Goal: Task Accomplishment & Management: Manage account settings

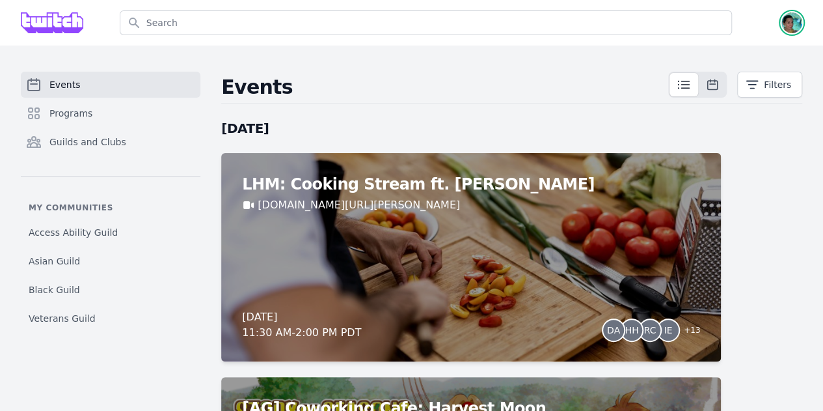
click at [794, 20] on img "button" at bounding box center [792, 22] width 21 height 21
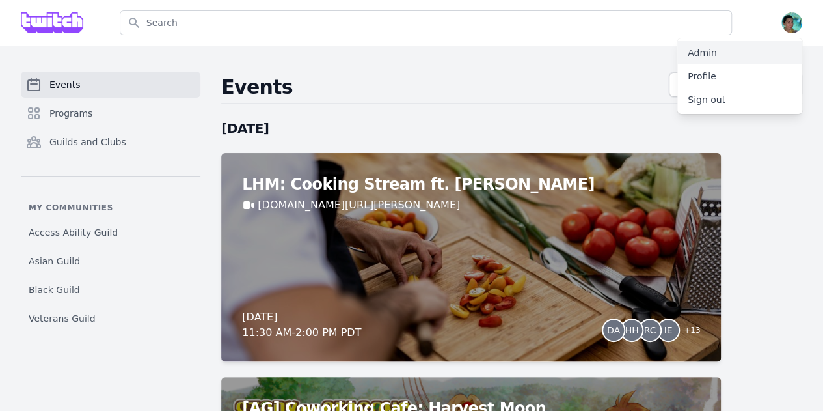
click at [712, 54] on link "Admin" at bounding box center [739, 52] width 125 height 23
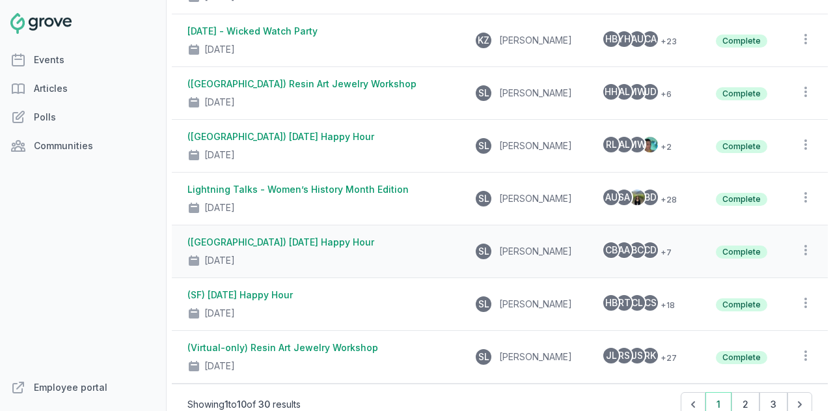
scroll to position [390, 0]
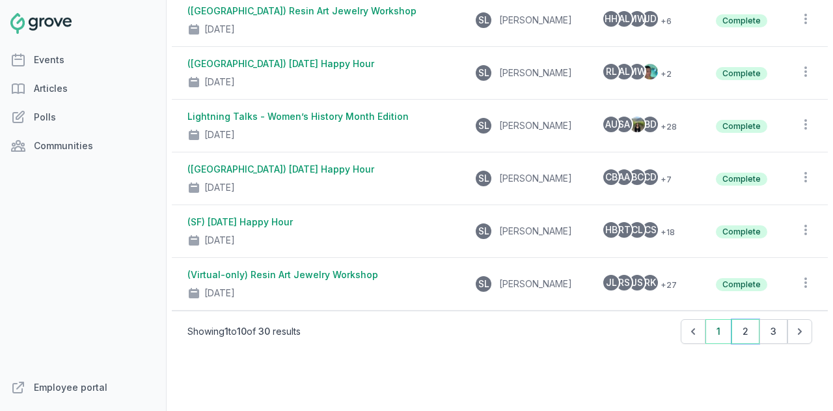
click at [738, 333] on button "2" at bounding box center [745, 331] width 28 height 25
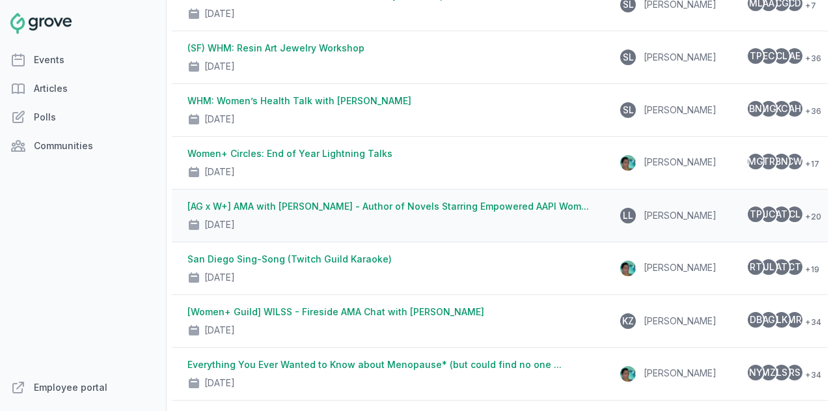
scroll to position [260, 0]
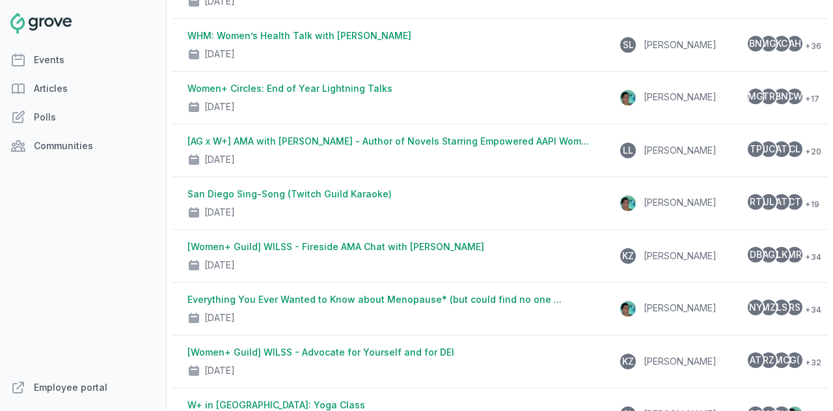
click at [303, 191] on link "San Diego Sing-Song (Twitch Guild Karaoke)" at bounding box center [289, 193] width 204 height 11
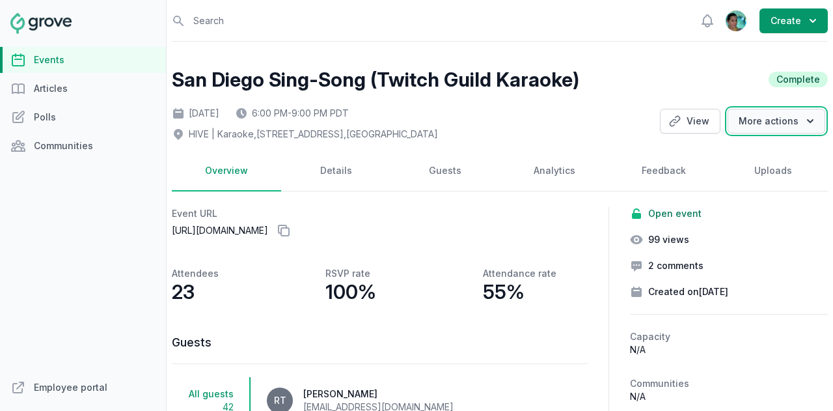
click at [787, 126] on button "More actions" at bounding box center [777, 121] width 98 height 25
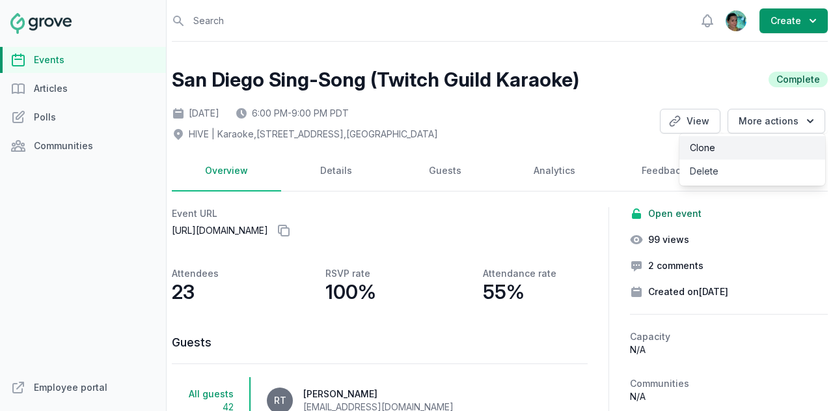
click at [746, 143] on link "Clone" at bounding box center [752, 147] width 146 height 23
select select "offsite"
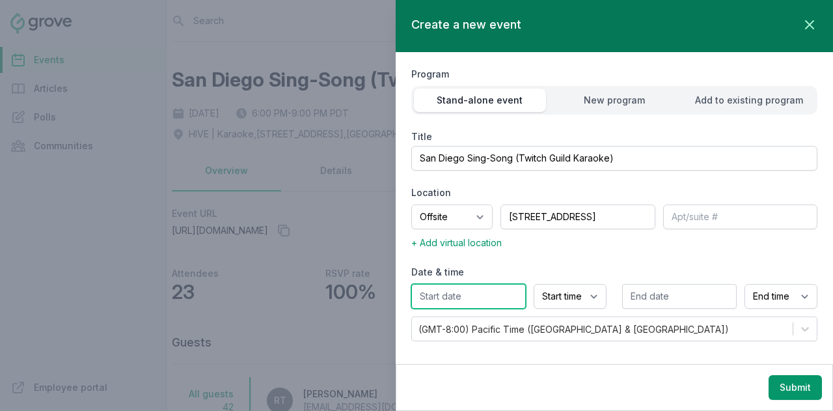
click at [435, 298] on input "text" at bounding box center [468, 296] width 115 height 25
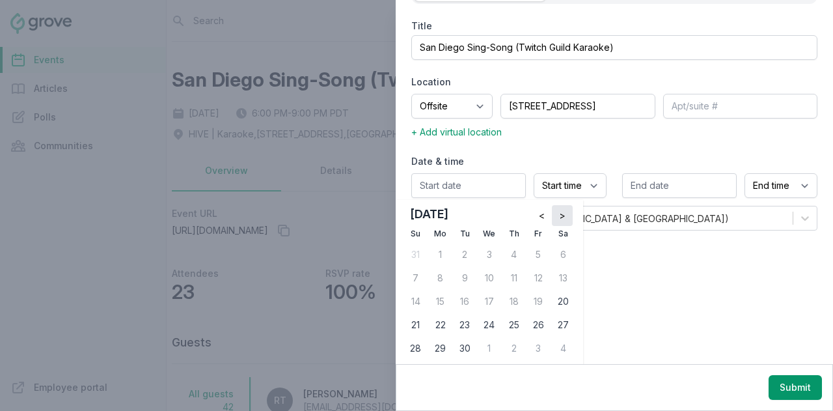
click at [559, 215] on span ">" at bounding box center [562, 215] width 7 height 13
click at [565, 211] on button ">" at bounding box center [562, 215] width 21 height 21
click at [539, 213] on span "<" at bounding box center [542, 215] width 6 height 13
click at [485, 294] on div "15" at bounding box center [489, 301] width 21 height 21
type input "[DATE]"
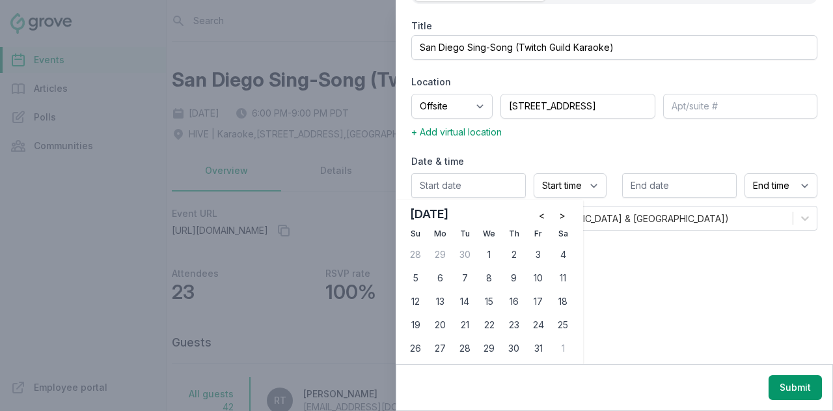
type input "[DATE]"
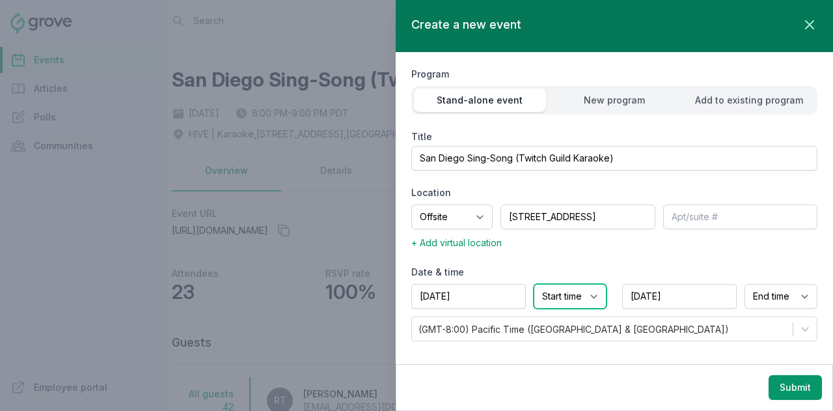
click at [552, 297] on select "Start time 12:00 AM 12:15 AM 12:30 AM 12:45 AM 1:00 AM 1:15 AM 1:30 AM 1:45 AM …" at bounding box center [570, 296] width 73 height 25
select select "6:30 AM"
click at [534, 284] on select "Start time 12:00 AM 12:15 AM 12:30 AM 12:45 AM 1:00 AM 1:15 AM 1:30 AM 1:45 AM …" at bounding box center [570, 296] width 73 height 25
select select "7:30 AM"
click at [560, 133] on label "Title" at bounding box center [614, 136] width 406 height 13
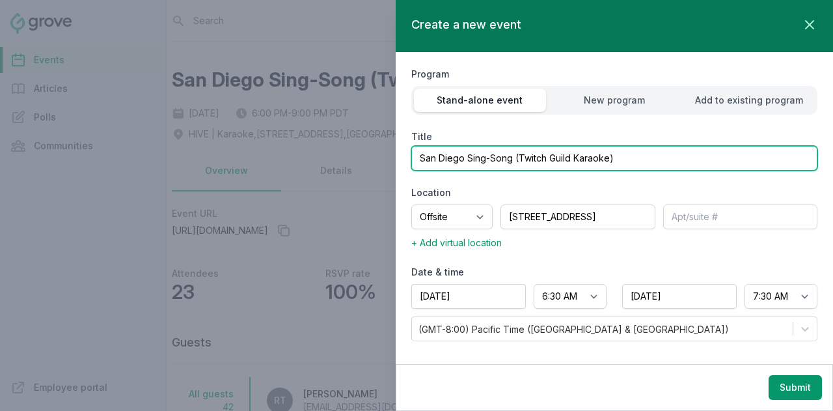
click at [560, 146] on input "San Diego Sing-Song (Twitch Guild Karaoke)" at bounding box center [614, 158] width 406 height 25
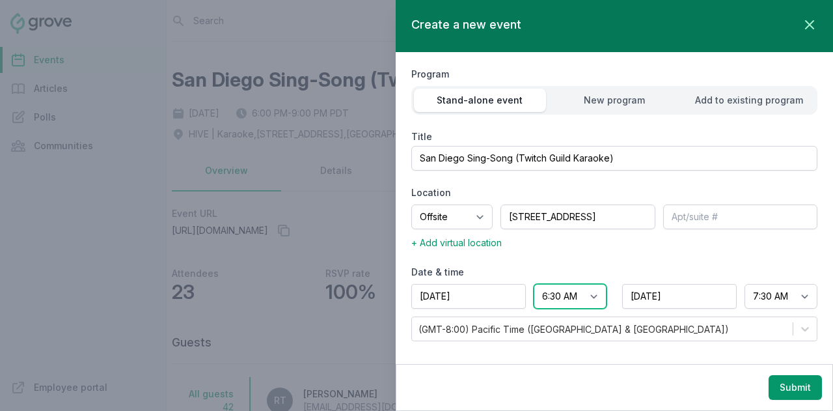
click at [556, 289] on select "Start time 12:00 AM 12:15 AM 12:30 AM 12:45 AM 1:00 AM 1:15 AM 1:30 AM 1:45 AM …" at bounding box center [570, 296] width 73 height 25
click at [565, 290] on select "Start time 12:00 AM 12:15 AM 12:30 AM 12:45 AM 1:00 AM 1:15 AM 1:30 AM 1:45 AM …" at bounding box center [570, 296] width 73 height 25
select select "6:30 PM"
click at [534, 284] on select "Start time 12:00 AM 12:15 AM 12:30 AM 12:45 AM 1:00 AM 1:15 AM 1:30 AM 1:45 AM …" at bounding box center [570, 296] width 73 height 25
click at [674, 301] on input "[DATE]" at bounding box center [679, 296] width 115 height 25
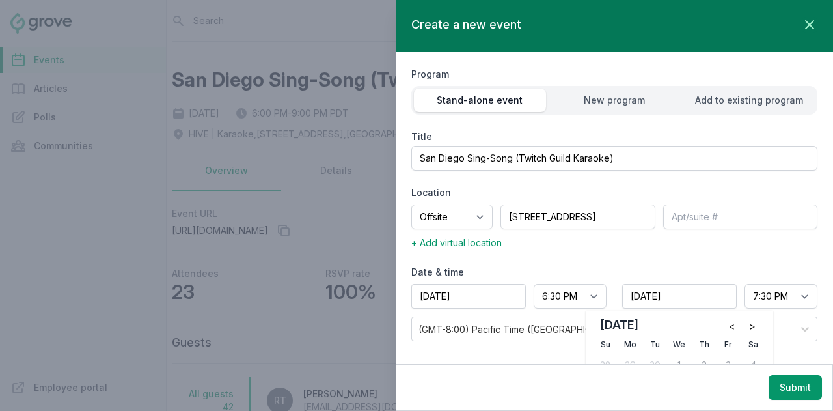
click at [709, 247] on div "+ Add virtual location" at bounding box center [614, 242] width 406 height 16
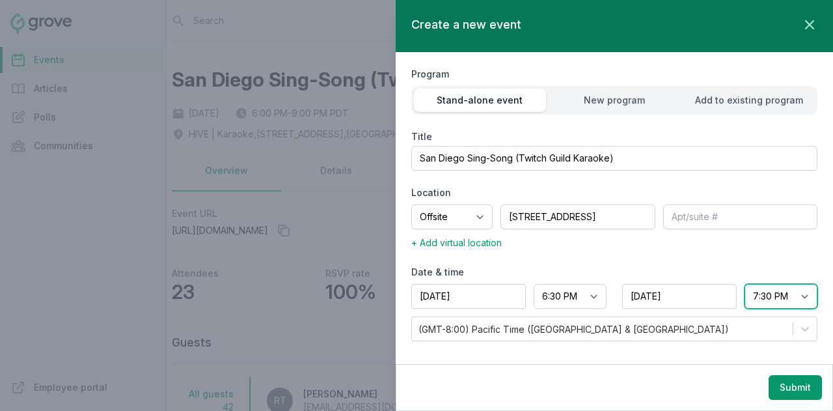
click at [761, 297] on select "End time 12:00 AM 12:15 AM 12:30 AM 12:45 AM 1:00 AM 1:15 AM 1:30 AM 1:45 AM 2:…" at bounding box center [780, 296] width 73 height 25
select select "9:30 PM"
click at [744, 284] on select "End time 12:00 AM 12:15 AM 12:30 AM 12:45 AM 1:00 AM 1:15 AM 1:30 AM 1:45 AM 2:…" at bounding box center [780, 296] width 73 height 25
click at [788, 393] on button "Submit" at bounding box center [794, 387] width 53 height 25
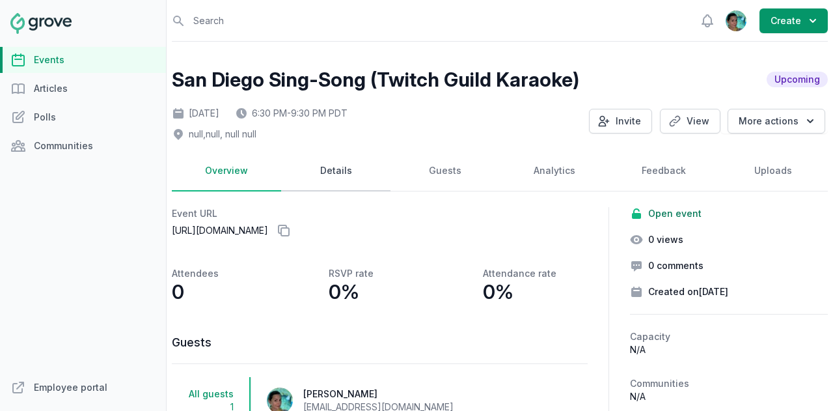
click at [344, 171] on link "Details" at bounding box center [335, 171] width 109 height 40
select select "offsite"
select select "6:30 PM"
select select "9:30 PM"
select select "89"
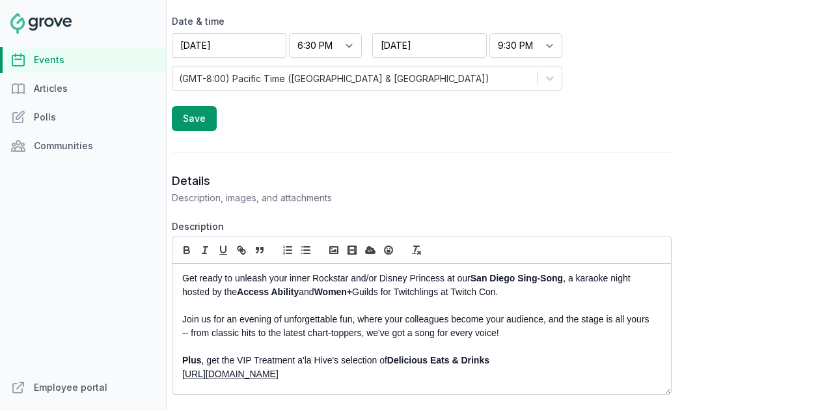
scroll to position [456, 0]
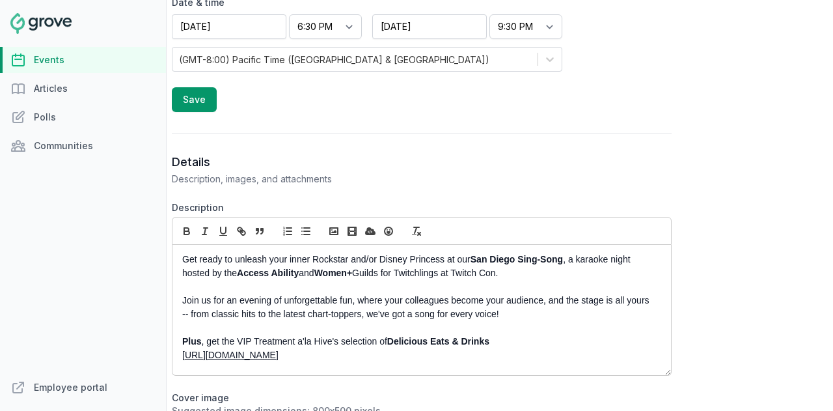
drag, startPoint x: 319, startPoint y: 264, endPoint x: 240, endPoint y: 263, distance: 78.7
click at [240, 263] on p "Get ready to unleash your inner Rockstar and/or Disney Princess at our San Dieg…" at bounding box center [418, 265] width 472 height 27
click at [267, 282] on p at bounding box center [418, 287] width 472 height 14
drag, startPoint x: 323, startPoint y: 268, endPoint x: 237, endPoint y: 269, distance: 85.9
click at [237, 269] on p "Get ready to unleash your inner Rockstar and/or Disney Princess at our San Dieg…" at bounding box center [418, 265] width 472 height 27
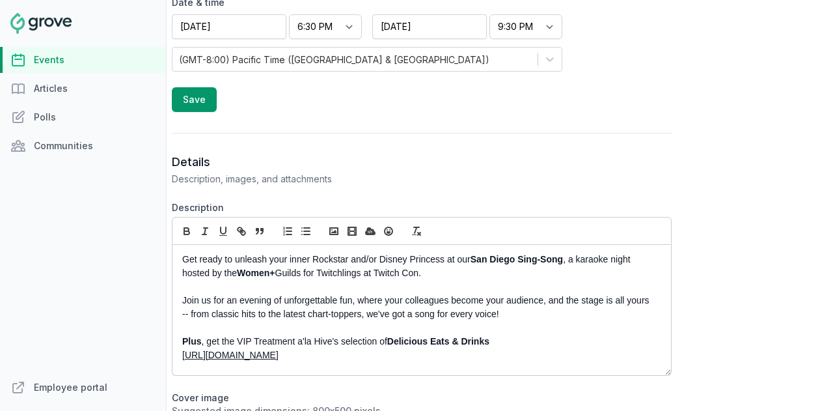
click at [307, 266] on p "Get ready to unleash your inner Rockstar and/or Disney Princess at our San Dieg…" at bounding box center [418, 265] width 472 height 27
click at [185, 256] on p "Get ready to unleash your inner Rockstar and/or Disney Princess at our San Dieg…" at bounding box center [418, 265] width 472 height 27
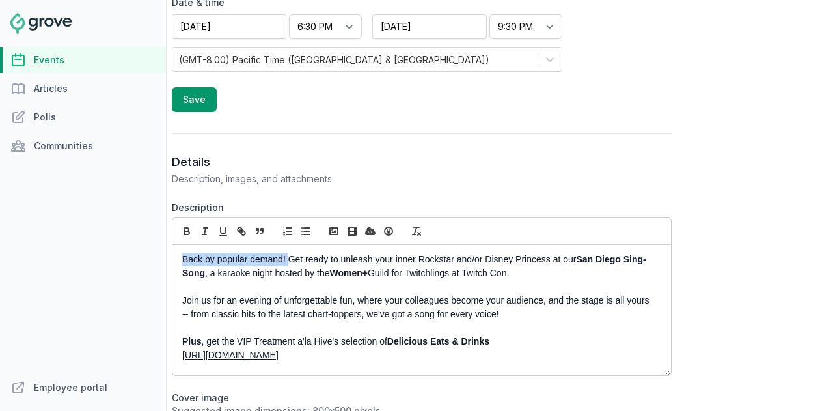
drag, startPoint x: 288, startPoint y: 257, endPoint x: 170, endPoint y: 240, distance: 118.3
click at [181, 228] on icon "button" at bounding box center [187, 231] width 12 height 12
click at [202, 230] on icon "button" at bounding box center [205, 231] width 12 height 12
click at [375, 299] on p "Join us for an evening of unforgettable fun, where your colleagues become your …" at bounding box center [418, 306] width 472 height 27
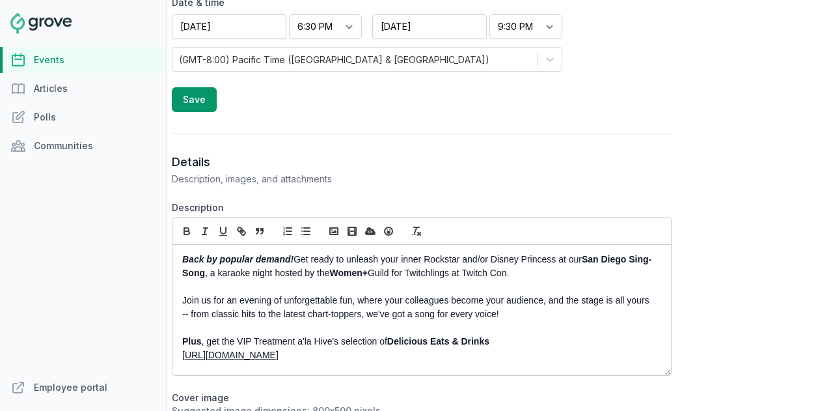
scroll to position [65, 0]
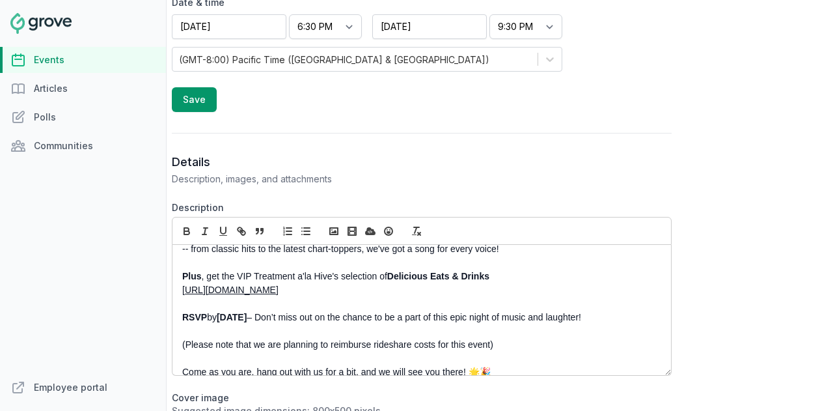
click at [247, 313] on strong "[DATE]" at bounding box center [232, 317] width 30 height 10
drag, startPoint x: 293, startPoint y: 314, endPoint x: 224, endPoint y: 316, distance: 69.6
click at [224, 316] on strong "[DATE]" at bounding box center [232, 317] width 30 height 10
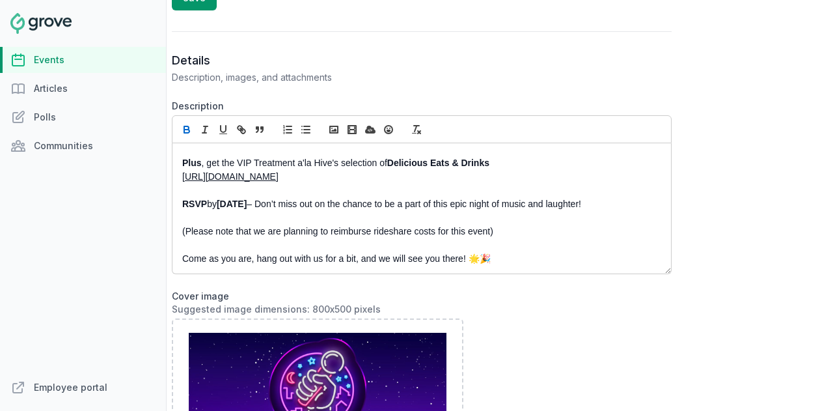
scroll to position [586, 0]
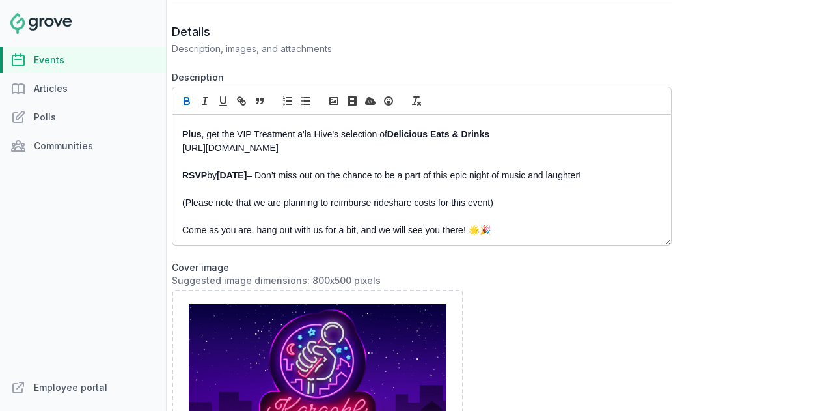
click at [490, 200] on p "(Please note that we are planning to reimburse rideshare costs for this event)" at bounding box center [418, 203] width 472 height 14
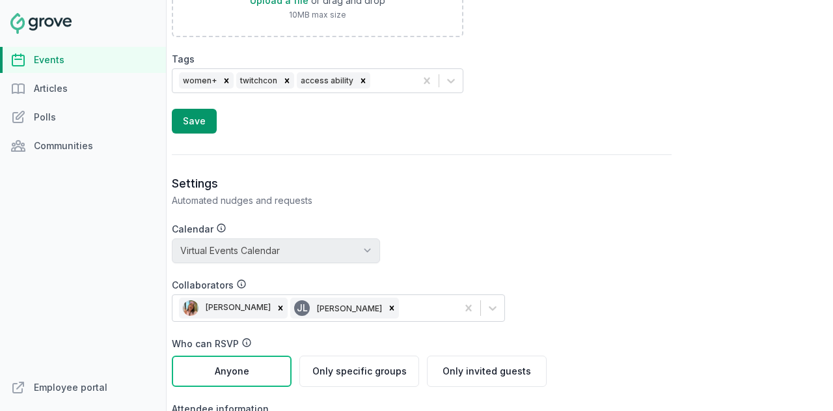
scroll to position [1432, 0]
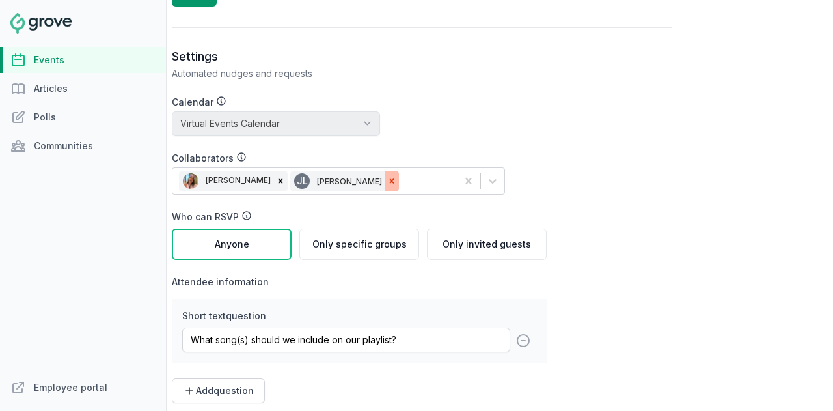
click at [385, 170] on div at bounding box center [392, 180] width 14 height 21
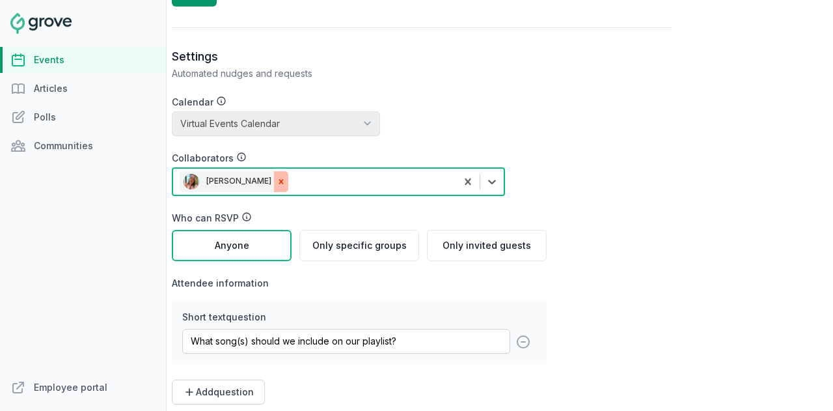
click at [274, 175] on div at bounding box center [281, 181] width 14 height 21
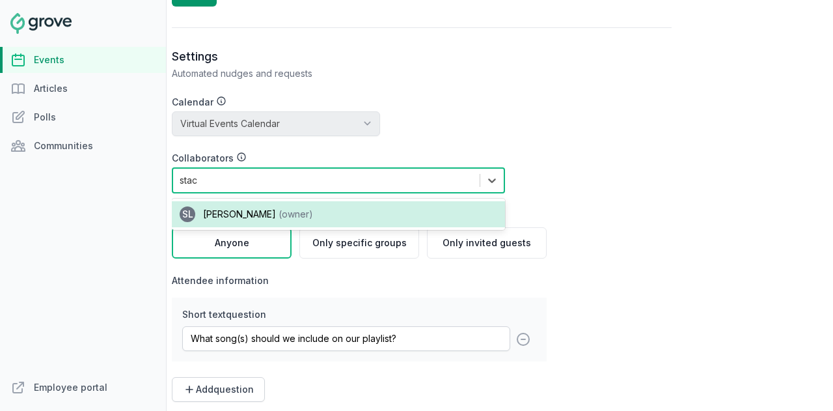
type input "[PERSON_NAME]"
click at [217, 211] on span "[PERSON_NAME]" at bounding box center [239, 213] width 73 height 11
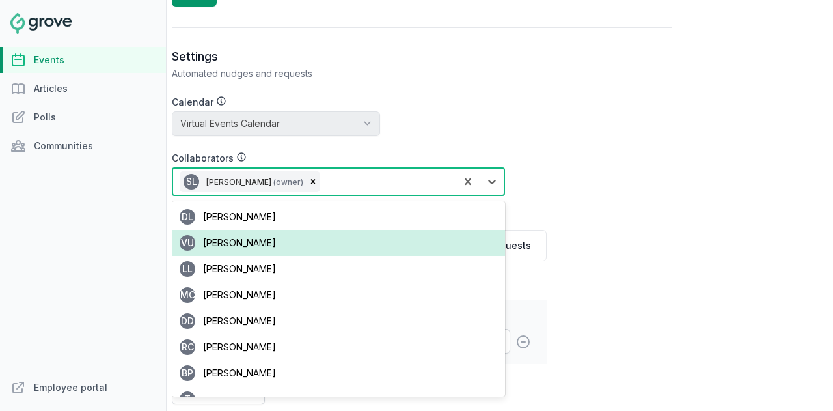
click at [624, 224] on div "Settings Automated nudges and requests Calendar No calendar Virtual Events Cale…" at bounding box center [422, 311] width 500 height 524
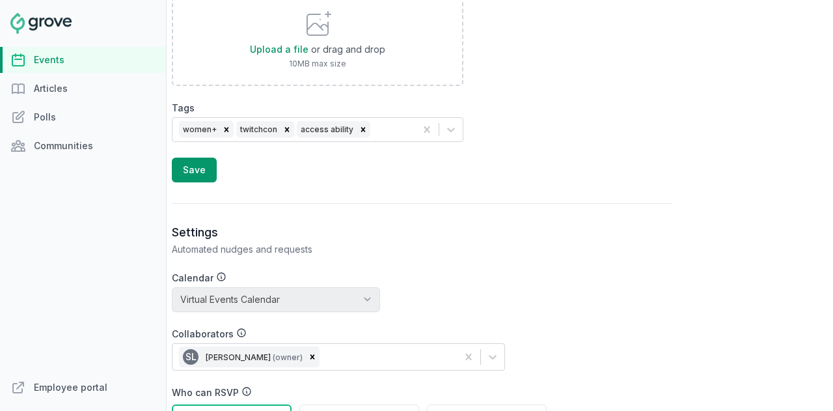
scroll to position [1236, 0]
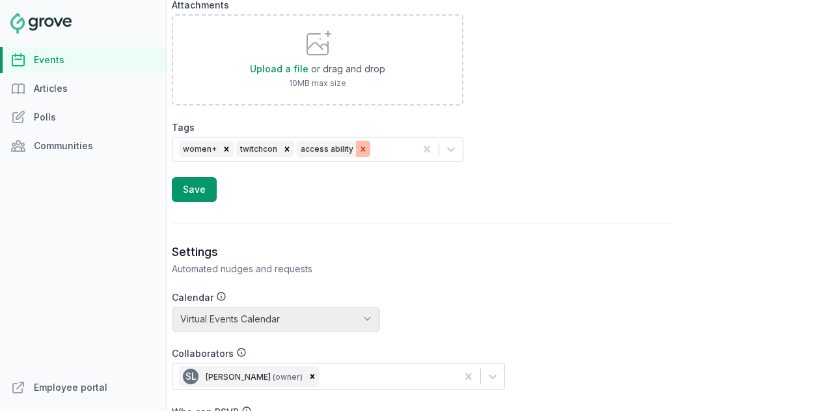
click at [360, 145] on icon at bounding box center [363, 148] width 9 height 9
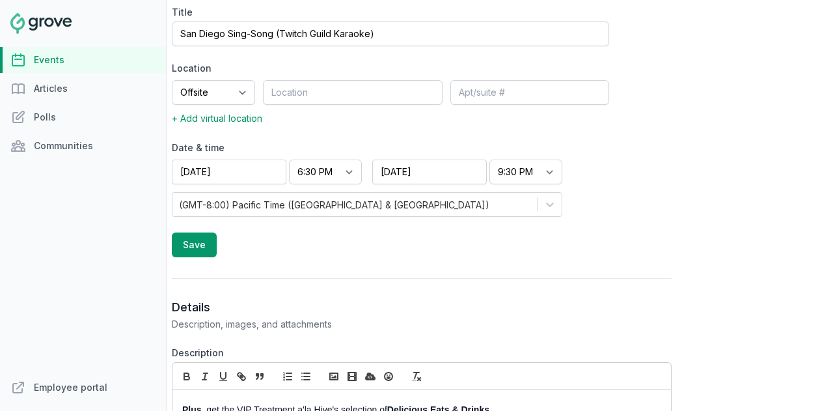
scroll to position [390, 0]
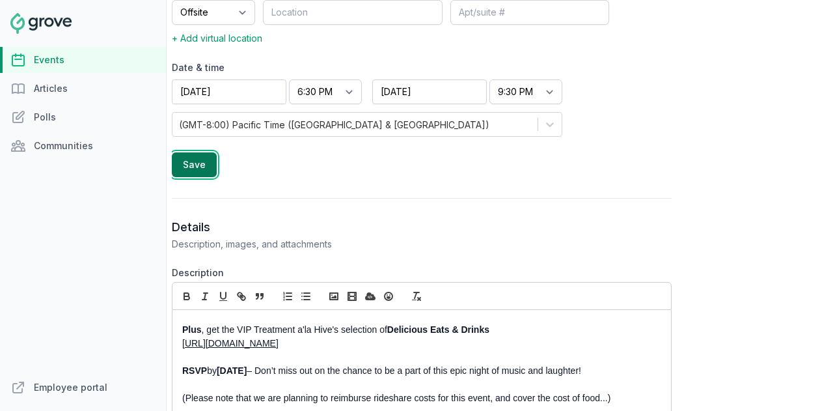
click at [203, 161] on button "Save" at bounding box center [194, 164] width 45 height 25
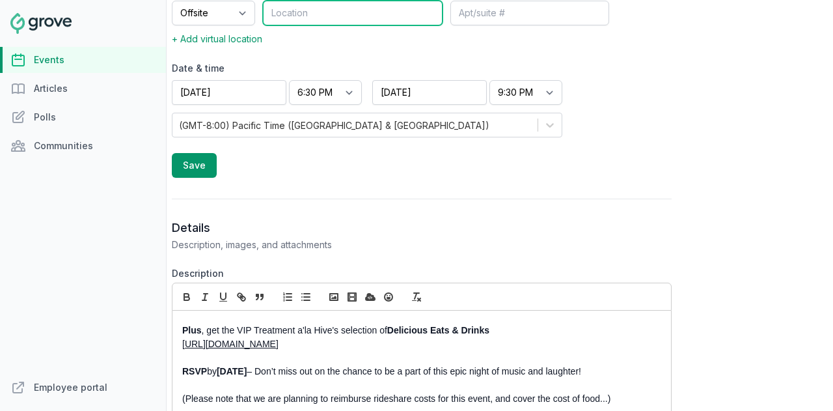
scroll to position [195, 0]
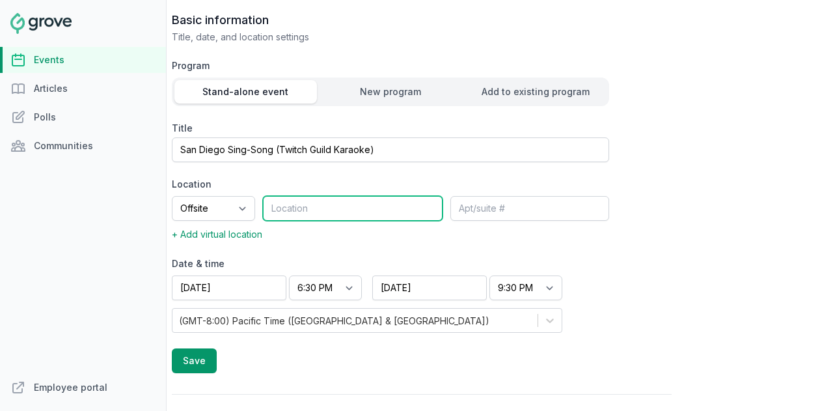
click at [325, 197] on input "text" at bounding box center [353, 208] width 180 height 25
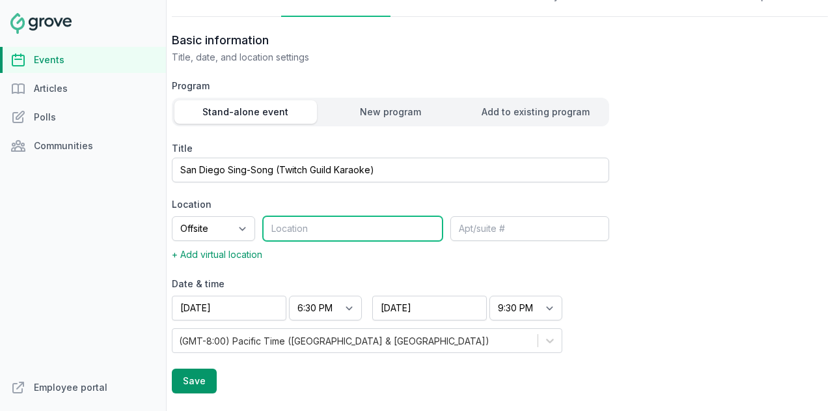
scroll to position [129, 0]
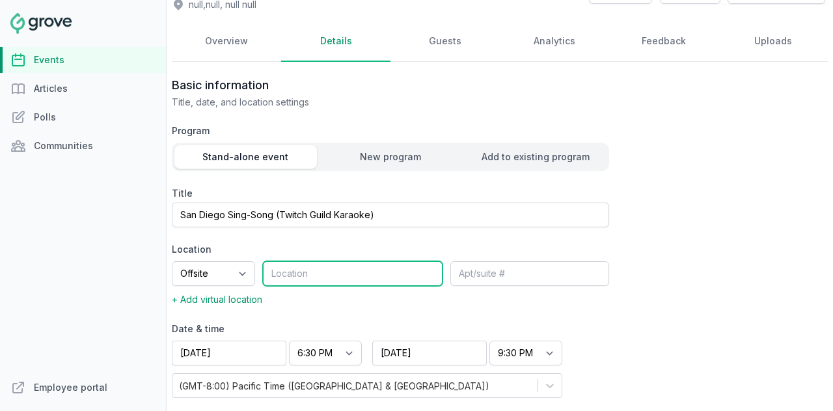
paste input "[STREET_ADDRESS]"
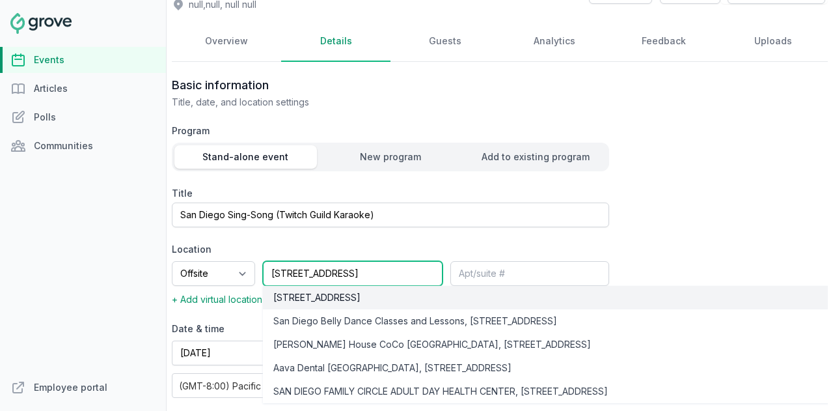
click at [409, 305] on div "[STREET_ADDRESS]" at bounding box center [591, 297] width 656 height 23
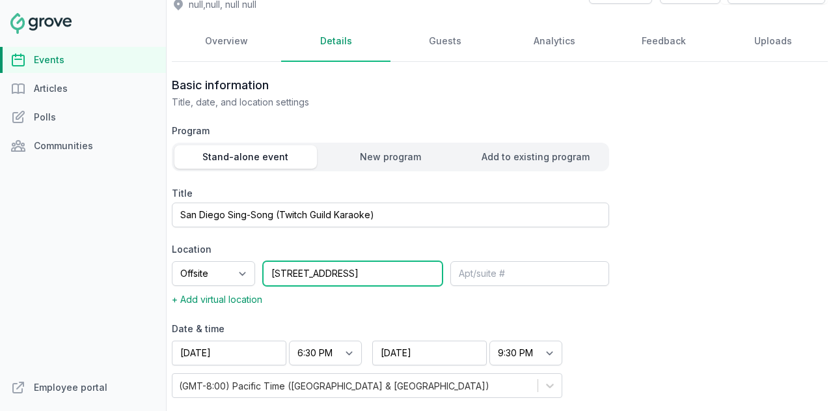
type input "[STREET_ADDRESS]"
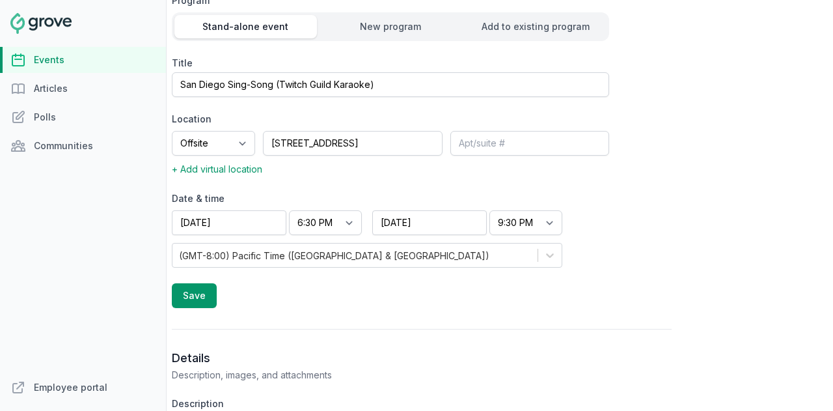
scroll to position [325, 0]
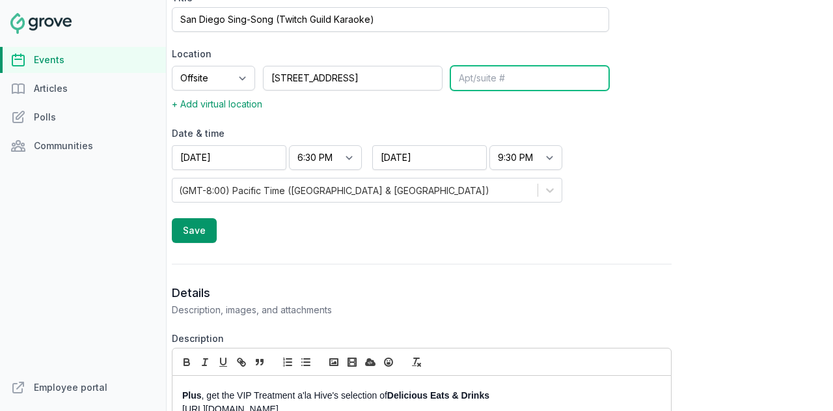
click at [498, 81] on input "text" at bounding box center [529, 78] width 159 height 25
type input "VIP Room"
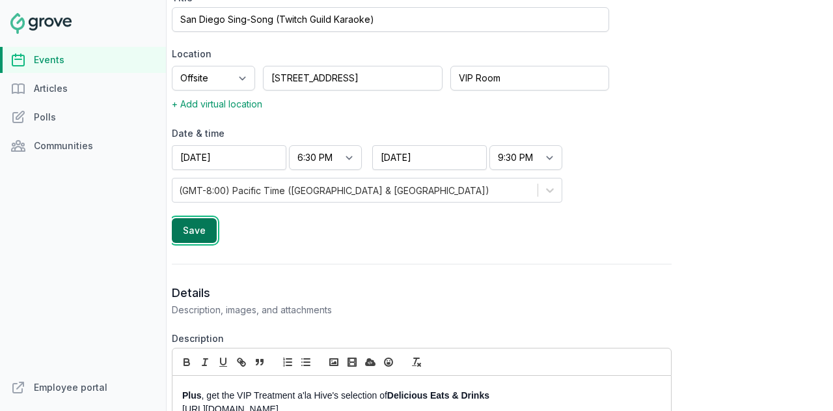
click at [198, 235] on button "Save" at bounding box center [194, 230] width 45 height 25
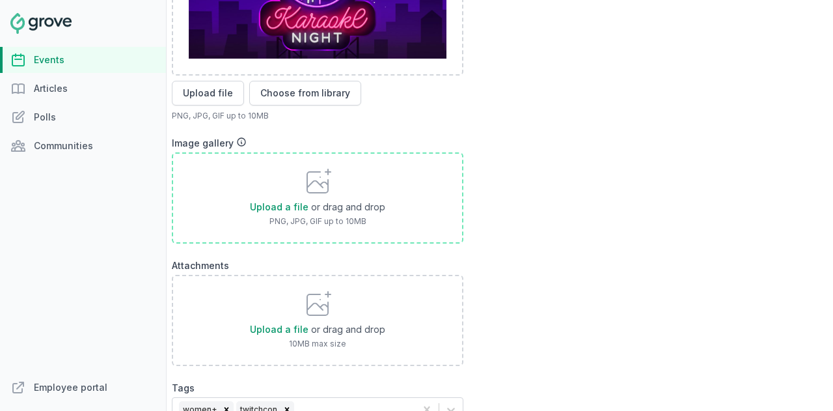
scroll to position [1106, 0]
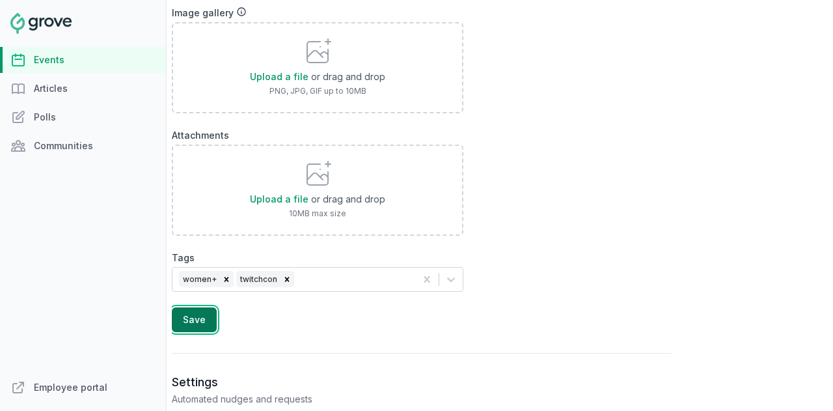
click at [201, 320] on button "Save" at bounding box center [194, 319] width 45 height 25
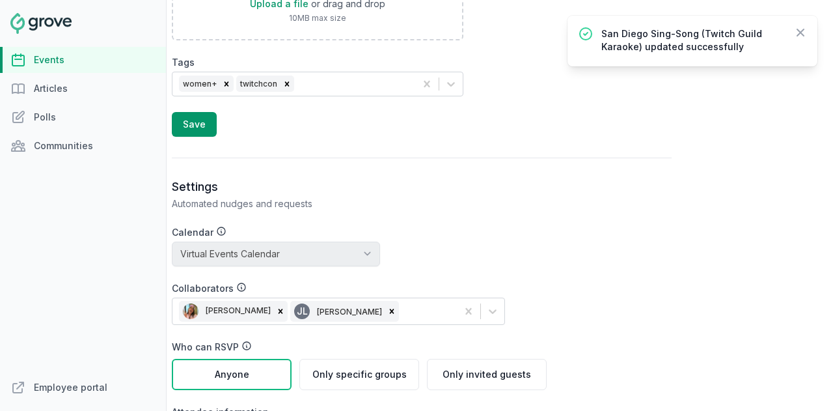
scroll to position [1497, 0]
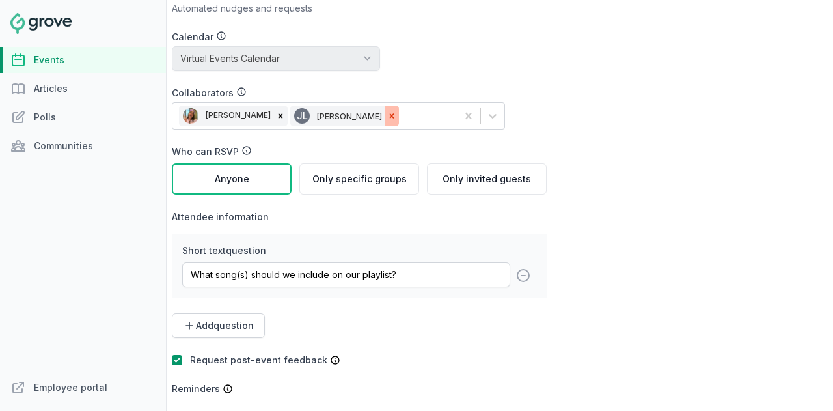
click at [390, 113] on icon at bounding box center [392, 115] width 5 height 5
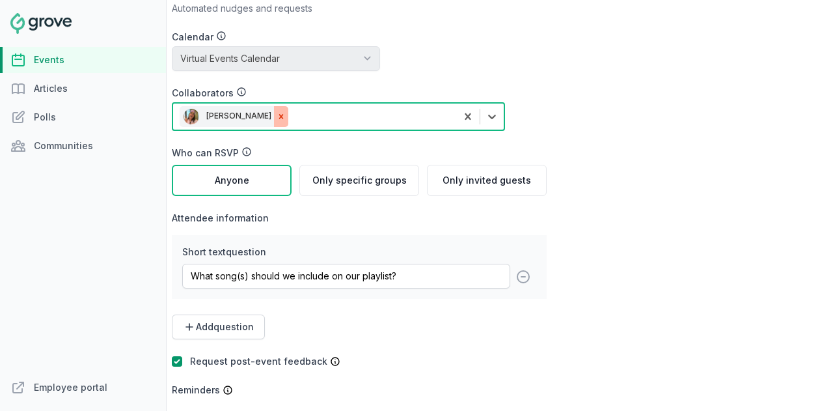
click at [274, 113] on div at bounding box center [281, 116] width 14 height 21
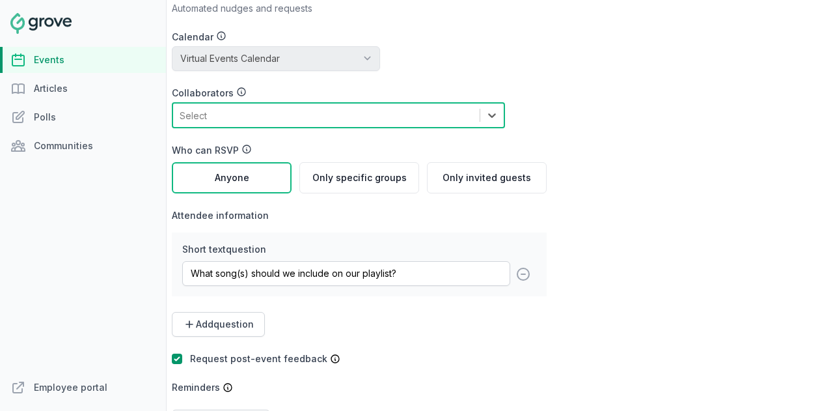
click at [305, 107] on div "Select" at bounding box center [326, 114] width 306 height 23
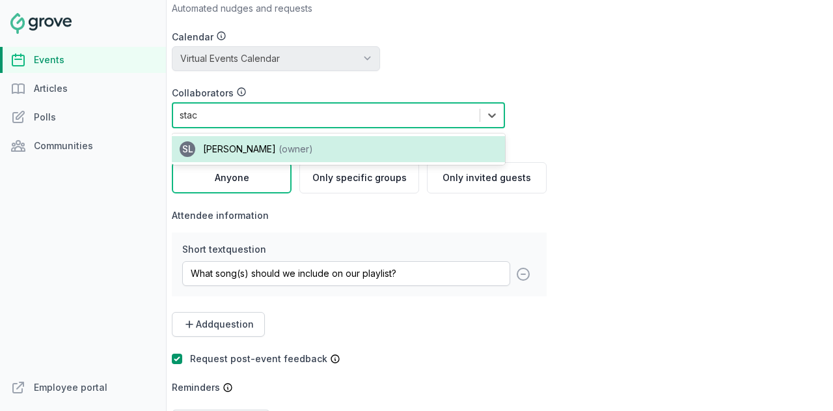
type input "[PERSON_NAME]"
click at [305, 137] on div "SL [PERSON_NAME] (owner)" at bounding box center [338, 149] width 333 height 26
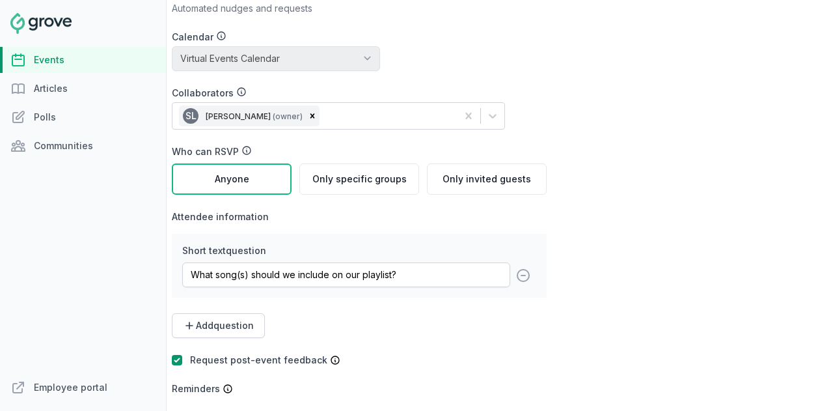
click at [621, 200] on div "Settings Automated nudges and requests Calendar No calendar Virtual Events Cale…" at bounding box center [422, 245] width 500 height 523
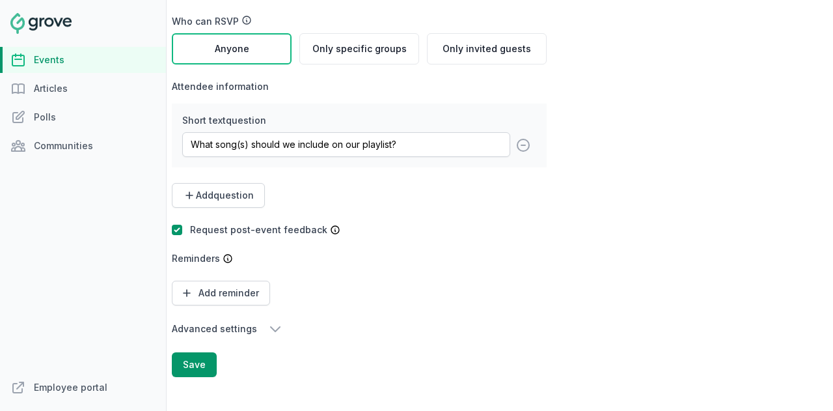
scroll to position [1637, 0]
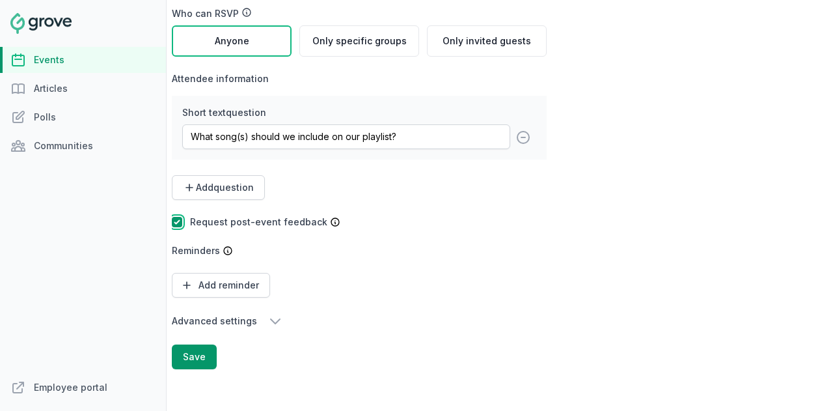
click at [175, 217] on input "checkbox" at bounding box center [177, 222] width 10 height 10
click at [188, 344] on button "Save" at bounding box center [194, 356] width 45 height 25
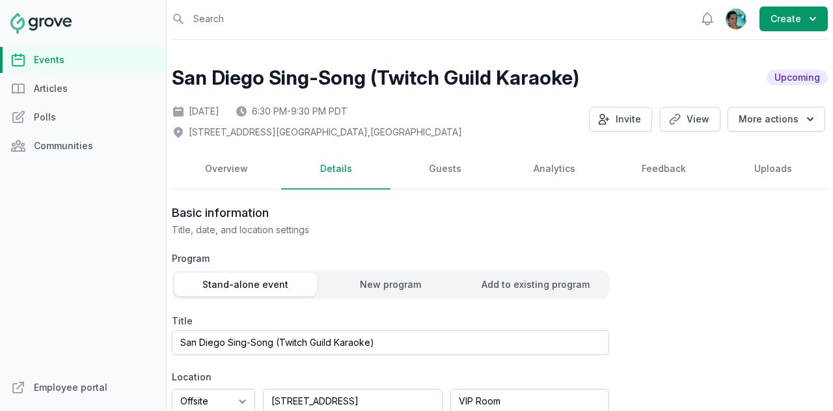
scroll to position [0, 0]
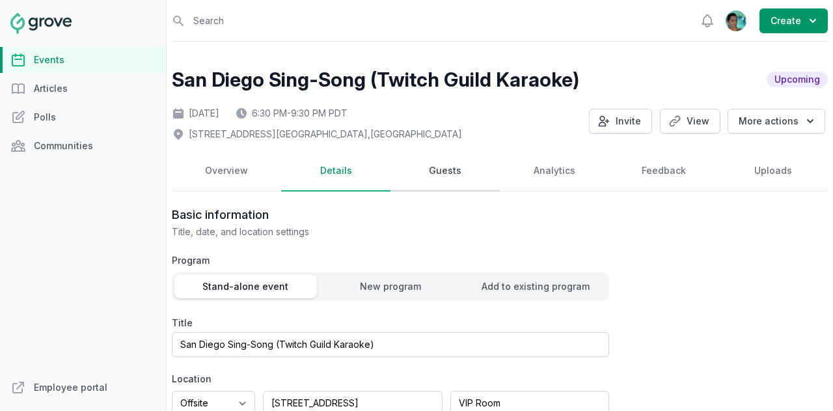
click at [442, 167] on link "Guests" at bounding box center [444, 171] width 109 height 40
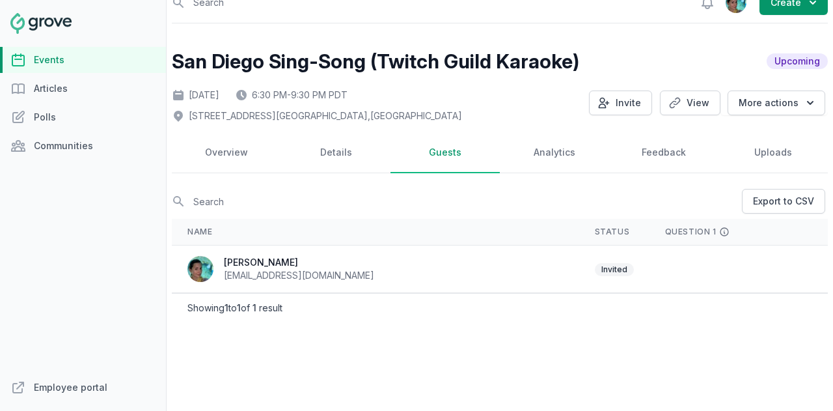
scroll to position [36, 0]
click at [333, 133] on link "Details" at bounding box center [335, 153] width 109 height 40
select select "offsite"
select select "6:30 PM"
select select "9:30 PM"
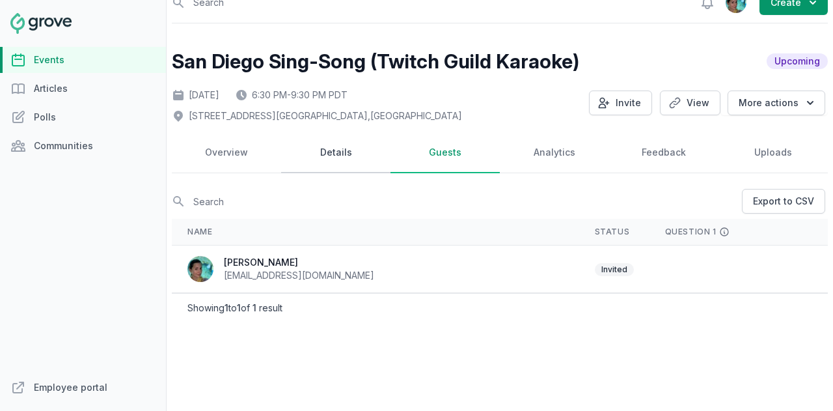
select select "89"
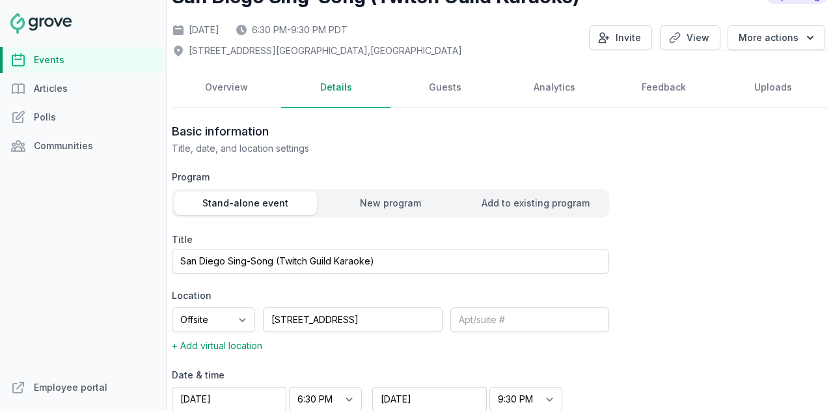
scroll to position [0, 0]
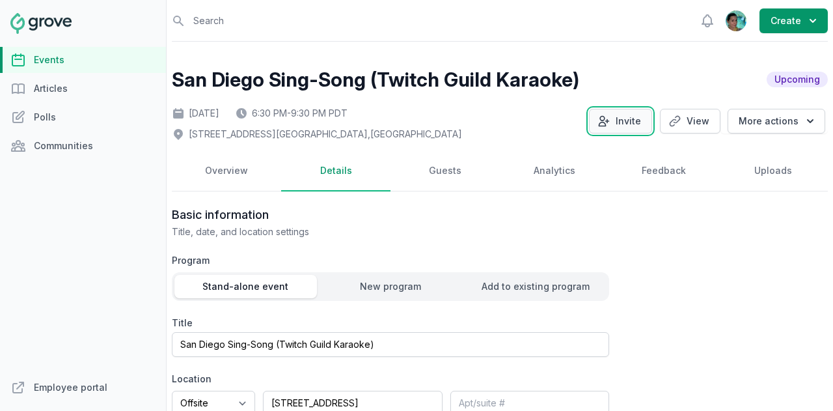
click at [596, 112] on button "Invite" at bounding box center [620, 121] width 63 height 25
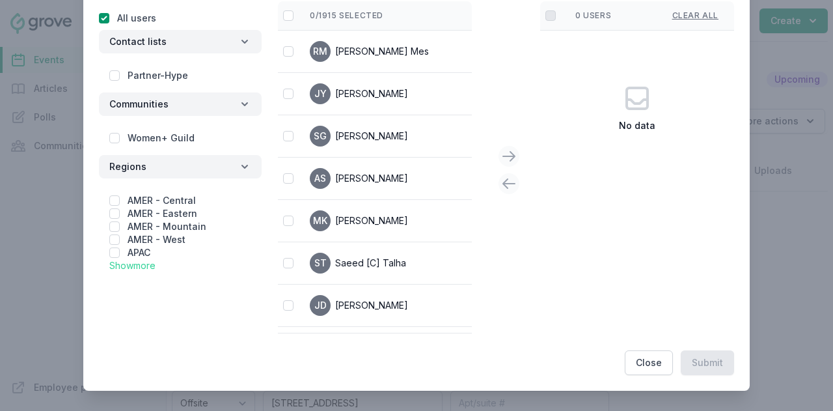
scroll to position [25, 0]
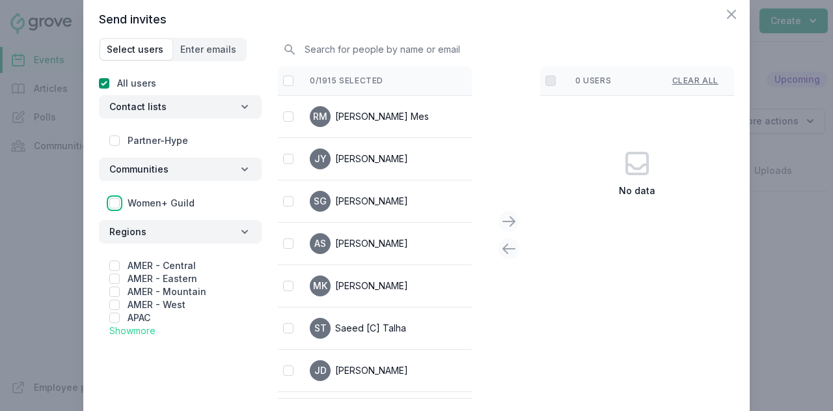
click at [109, 201] on input "checkbox" at bounding box center [114, 203] width 10 height 10
checkbox input "true"
checkbox input "false"
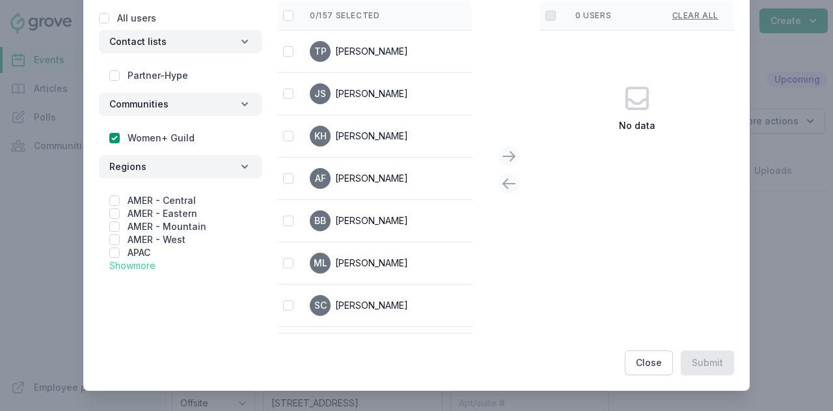
click at [128, 262] on link "Show more" at bounding box center [132, 265] width 46 height 11
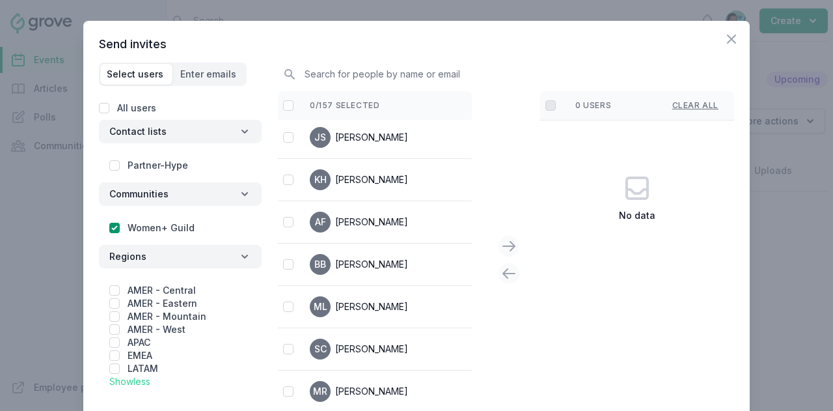
scroll to position [0, 0]
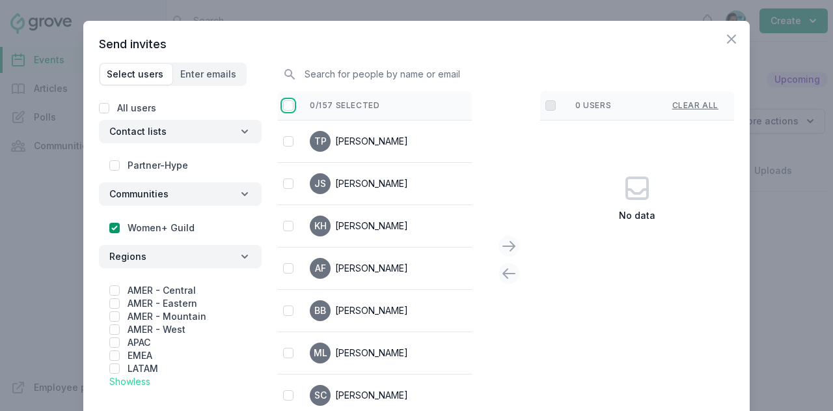
click at [285, 105] on input "checkbox" at bounding box center [288, 105] width 10 height 10
checkbox input "false"
checkbox input "true"
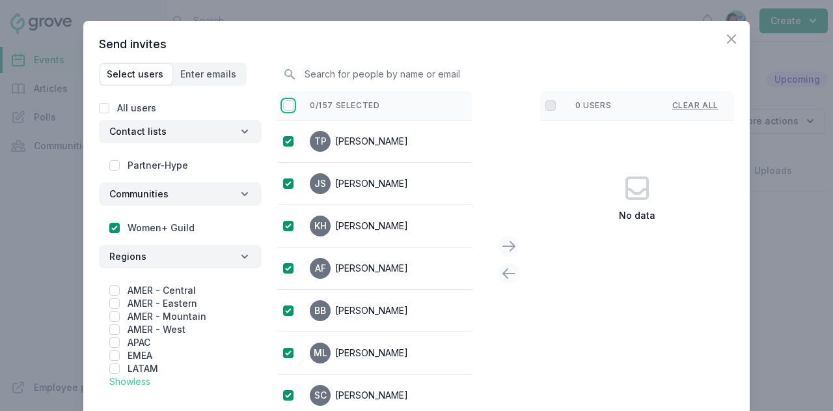
checkbox input "true"
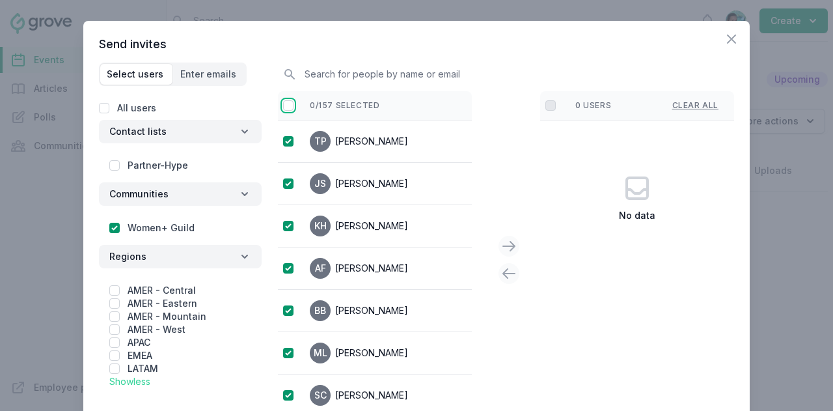
checkbox input "true"
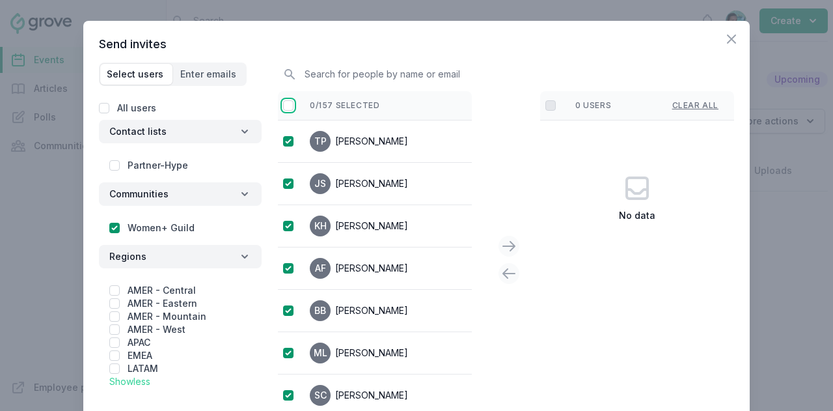
checkbox input "true"
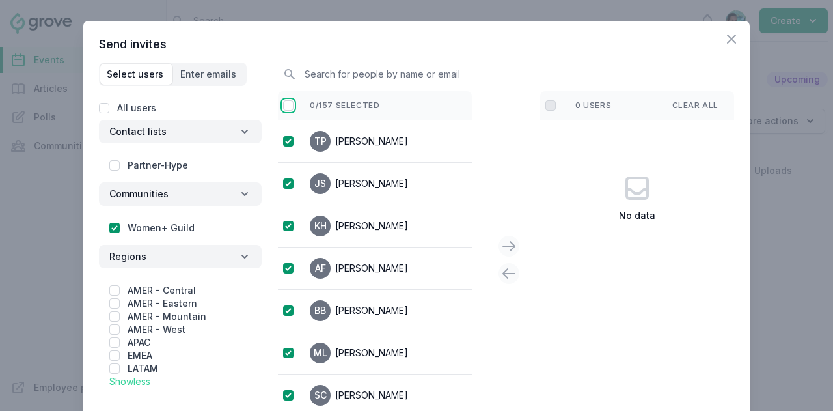
checkbox input "true"
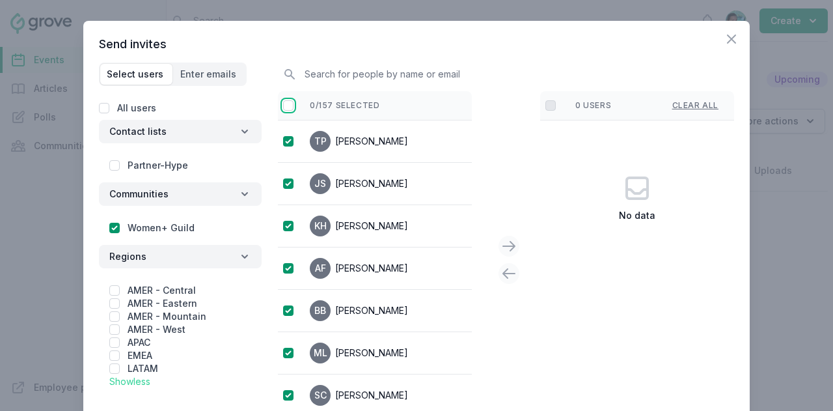
checkbox input "true"
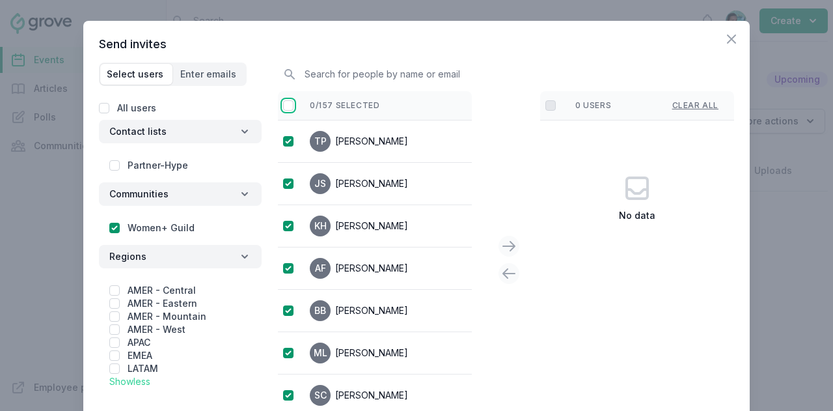
checkbox input "true"
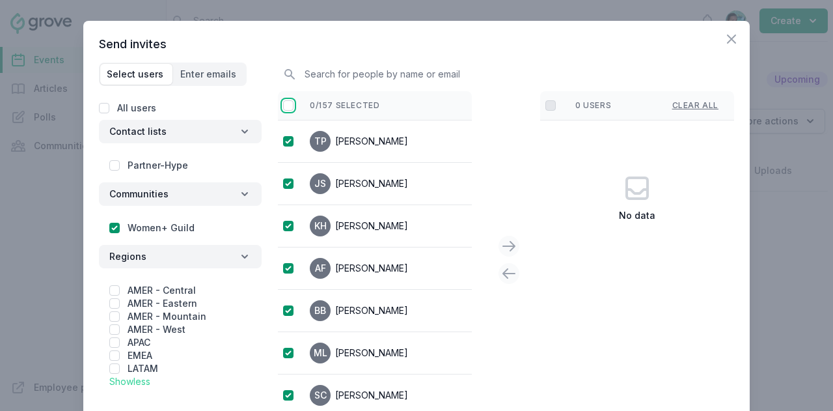
checkbox input "true"
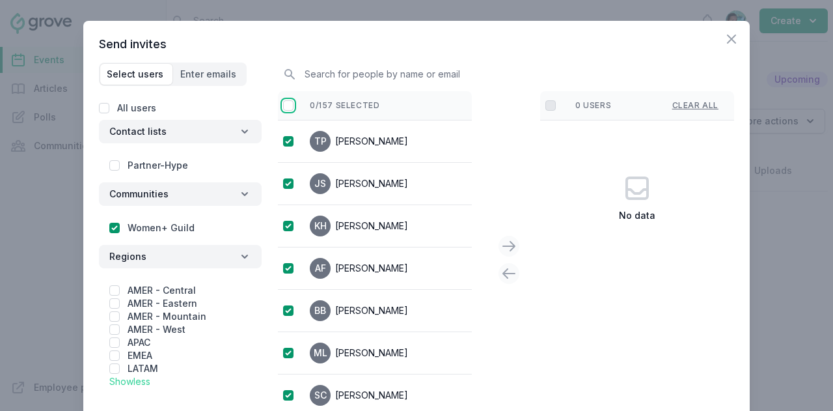
checkbox input "true"
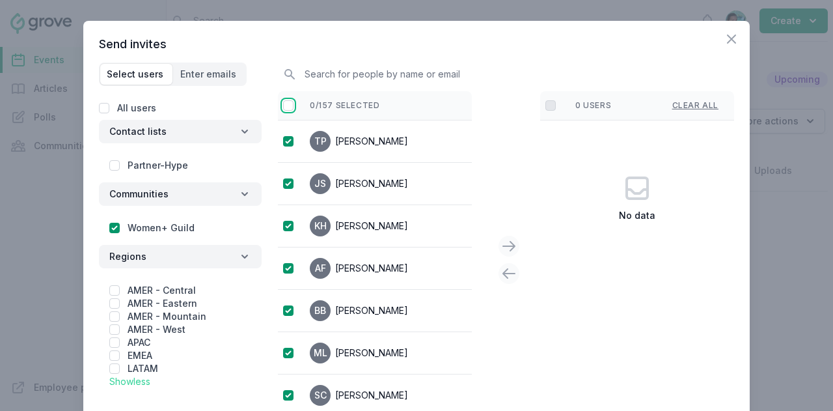
checkbox input "true"
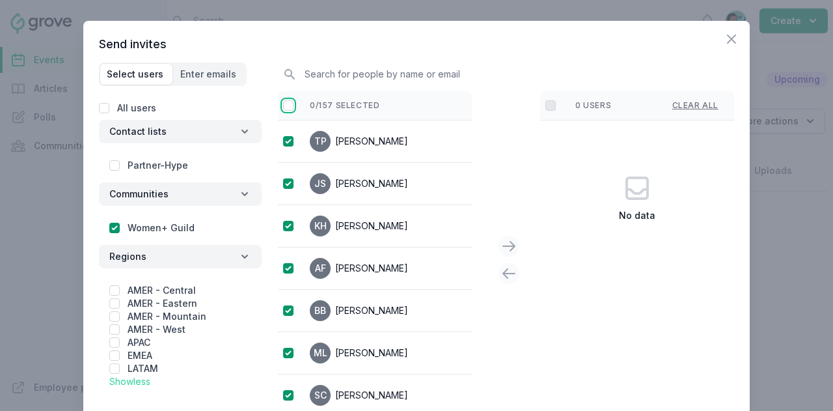
checkbox input "true"
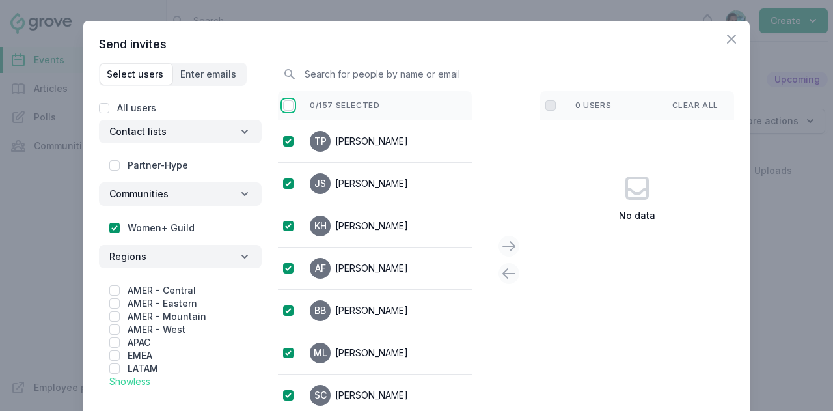
checkbox input "true"
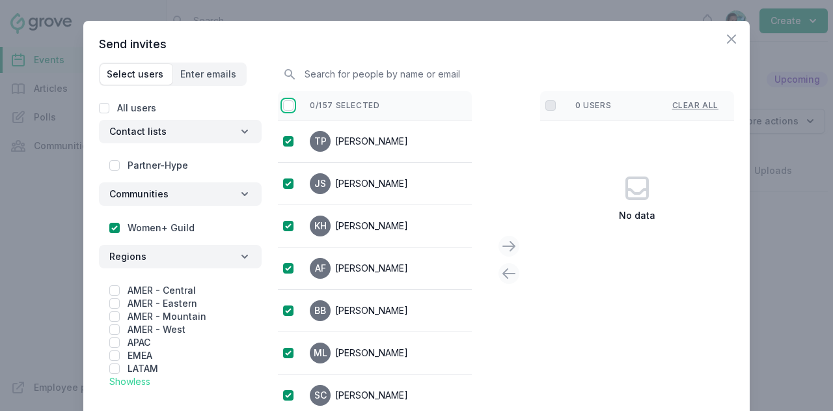
checkbox input "true"
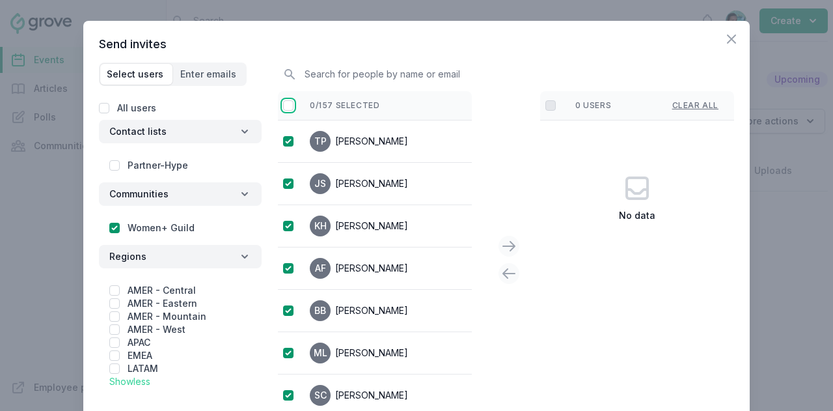
checkbox input "true"
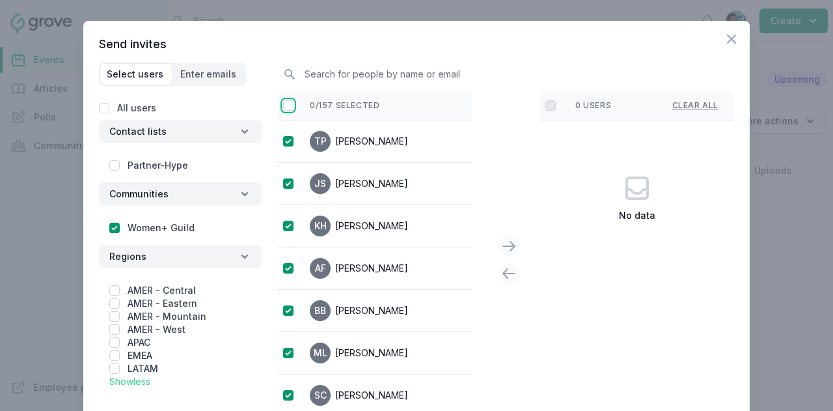
checkbox input "true"
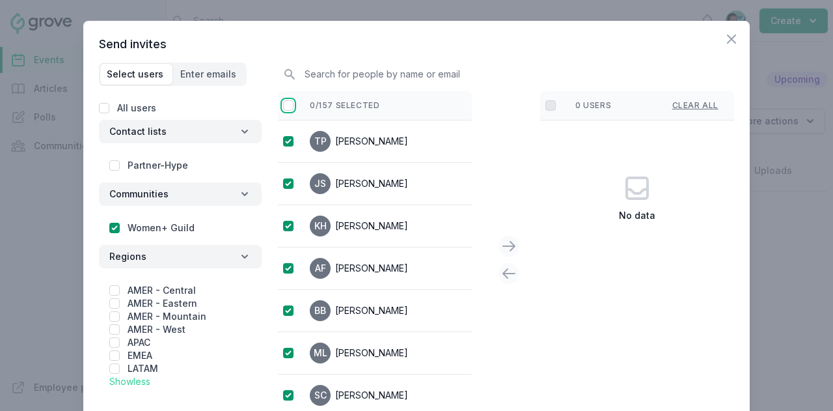
checkbox input "true"
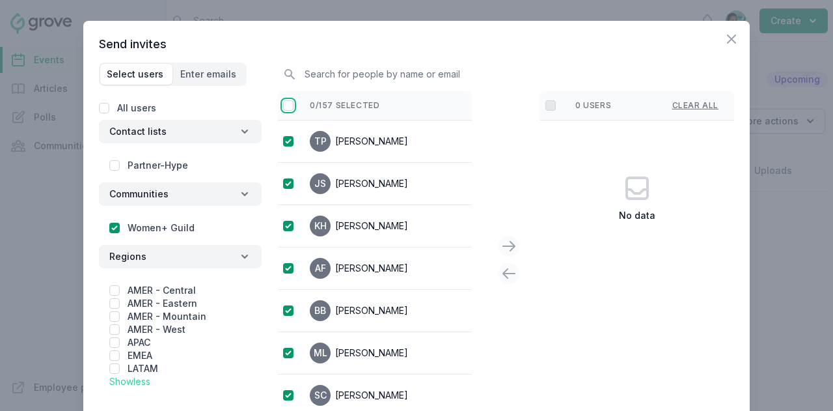
checkbox input "true"
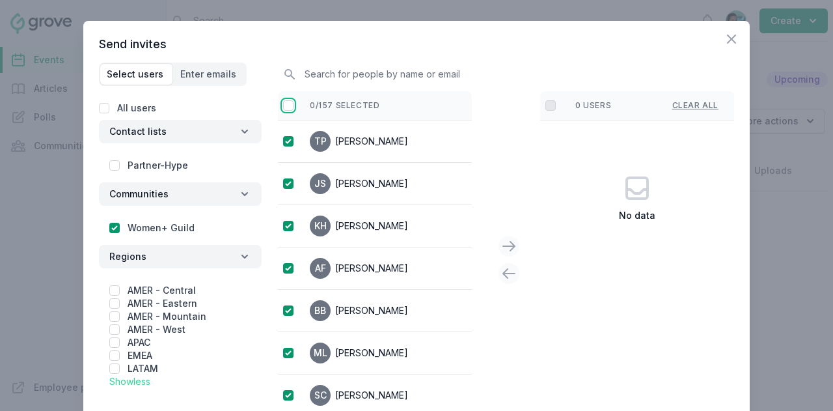
checkbox input "true"
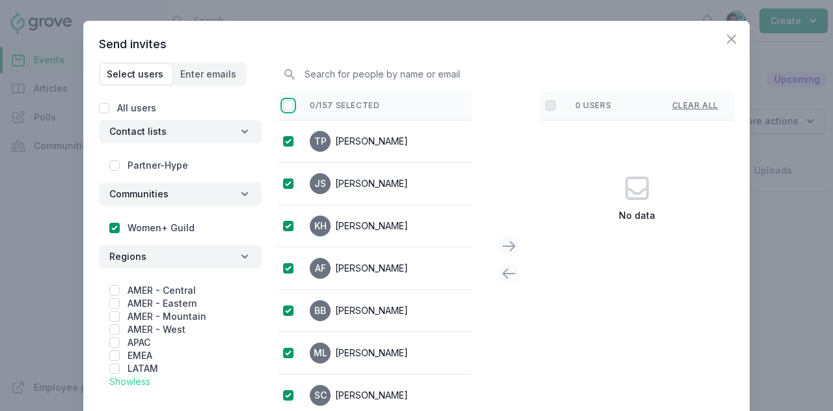
checkbox input "true"
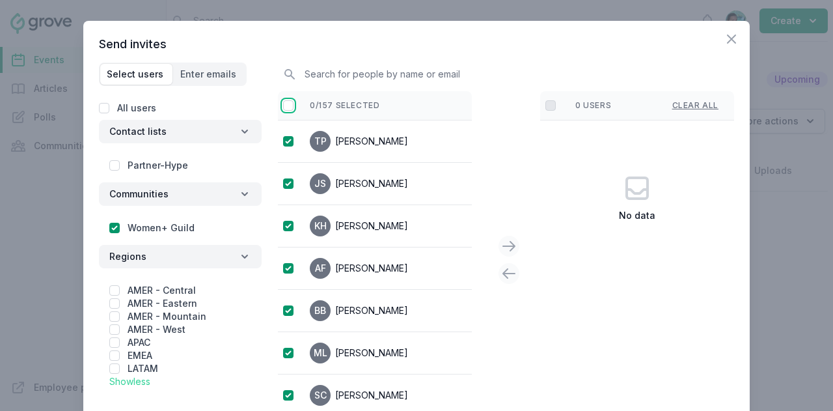
checkbox input "true"
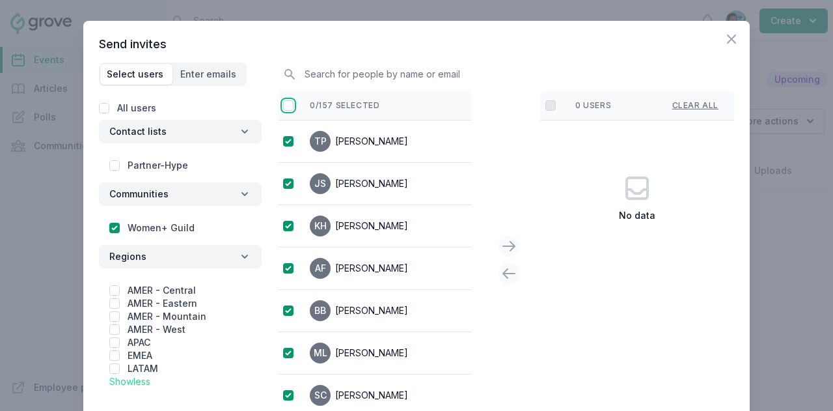
checkbox input "true"
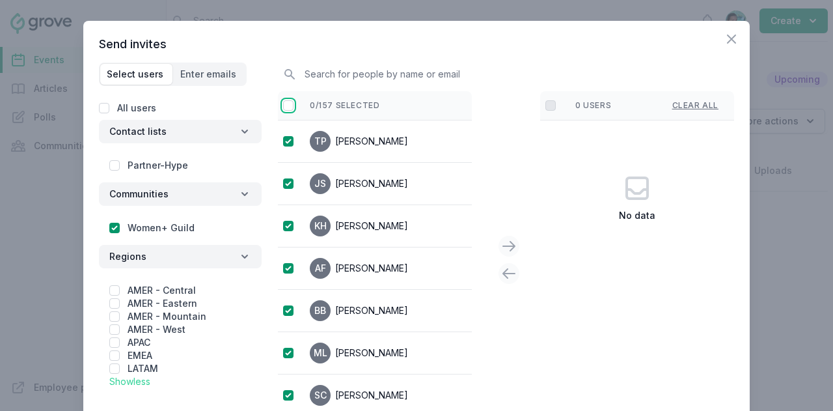
checkbox input "true"
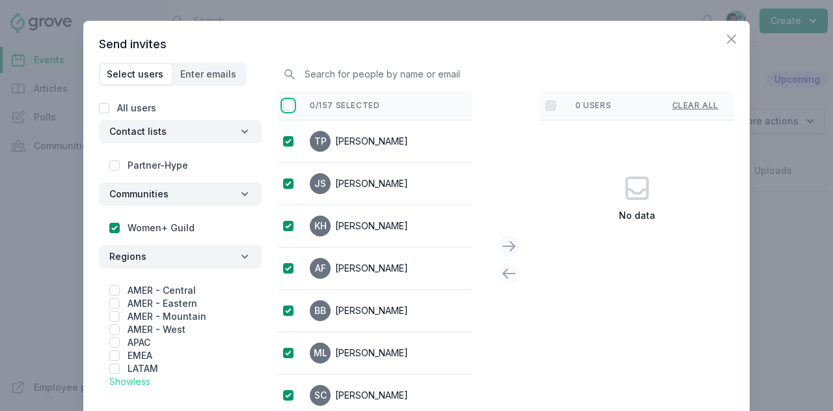
checkbox input "true"
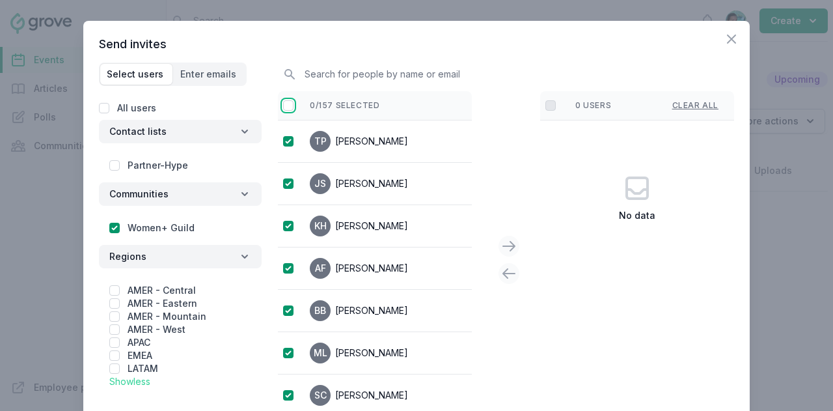
checkbox input "true"
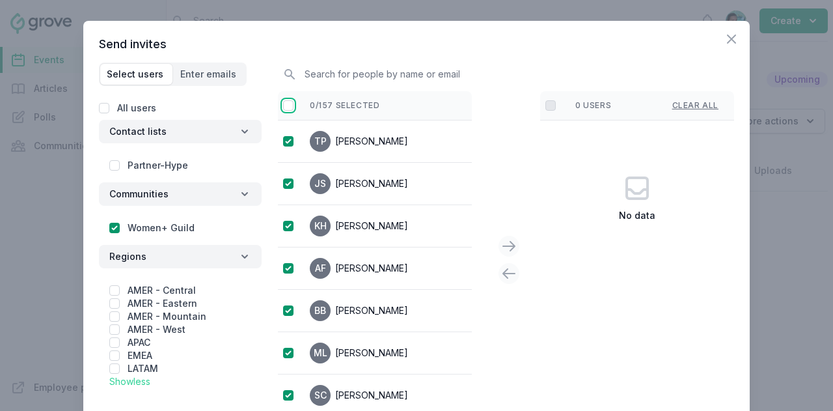
checkbox input "true"
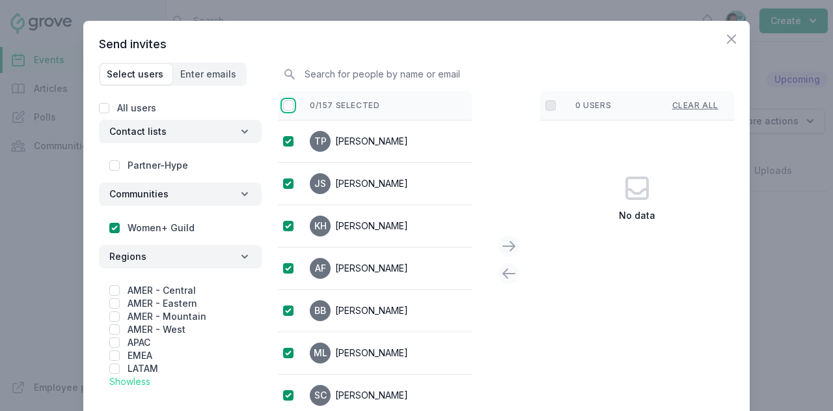
checkbox input "true"
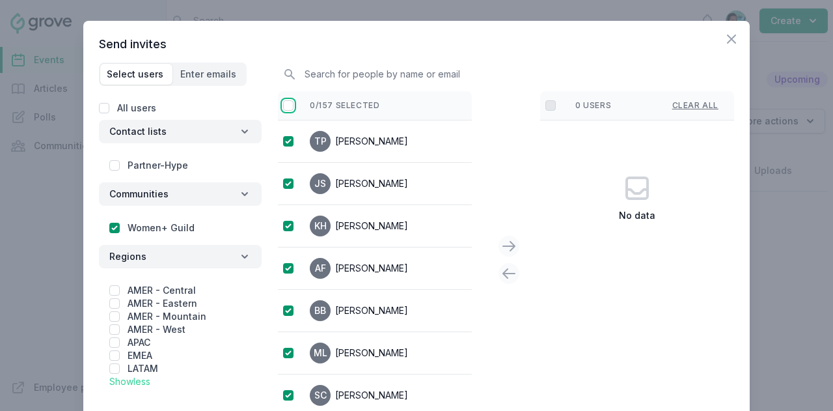
checkbox input "true"
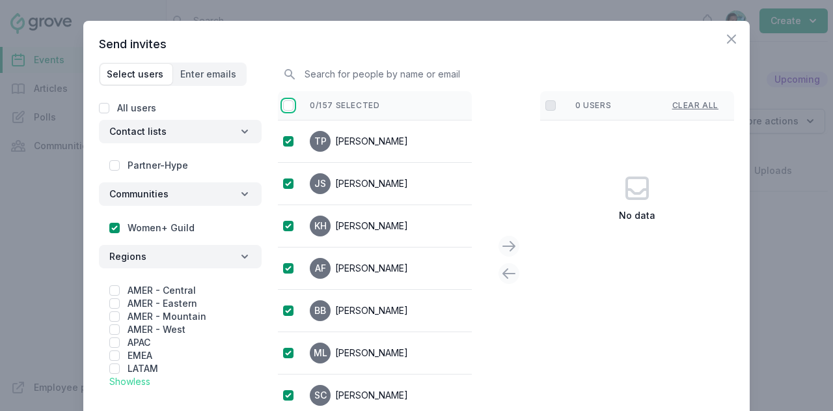
checkbox input "true"
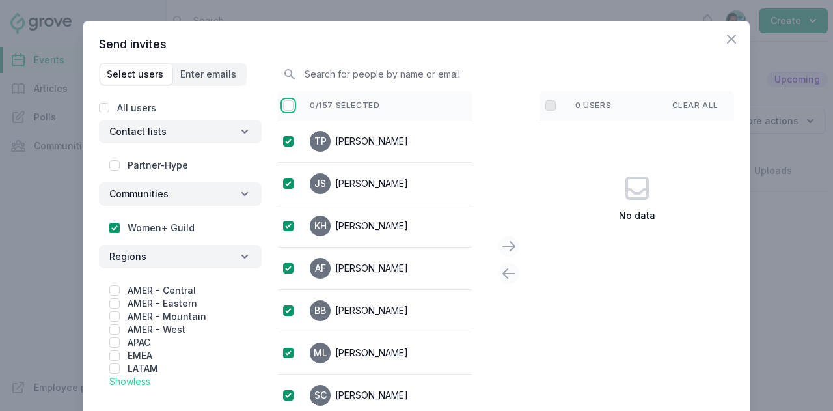
checkbox input "true"
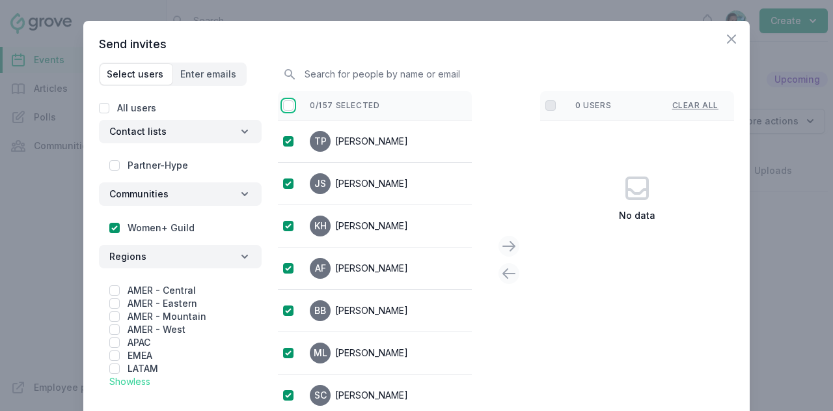
checkbox input "true"
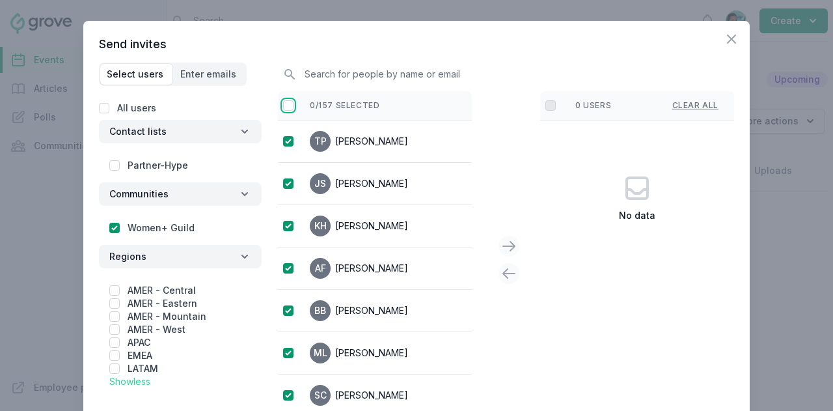
checkbox input "true"
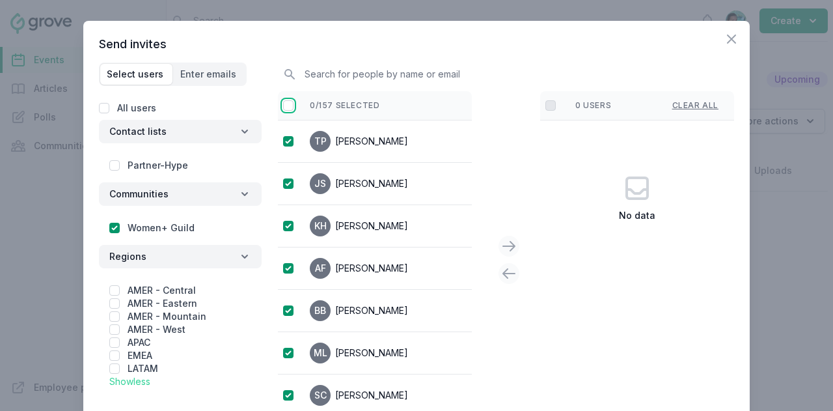
checkbox input "true"
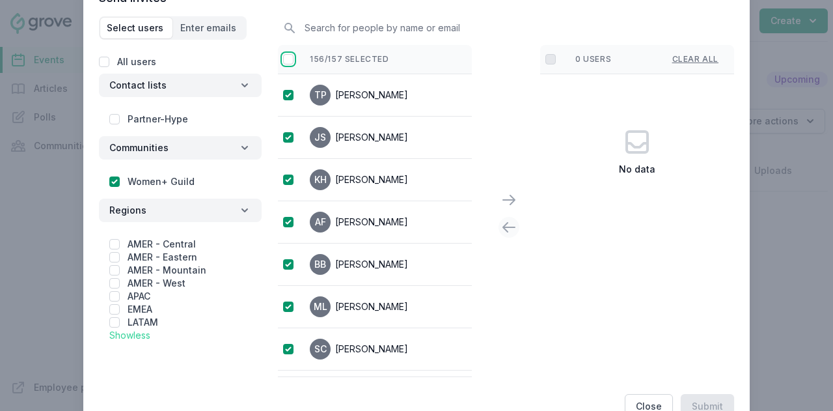
scroll to position [65, 0]
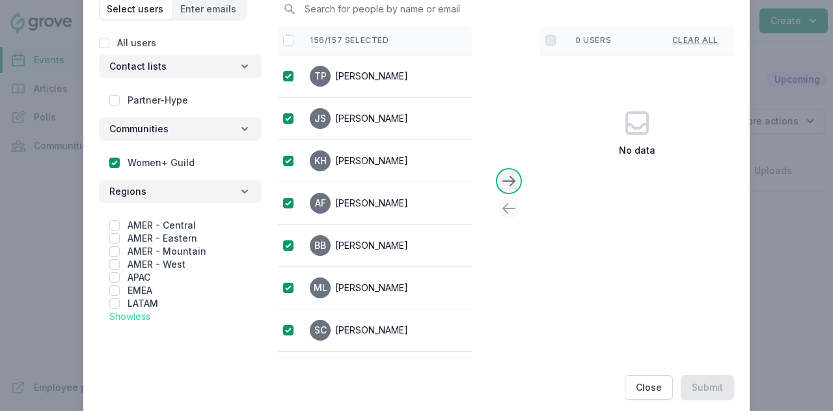
click at [501, 178] on icon at bounding box center [509, 181] width 16 height 16
checkbox input "false"
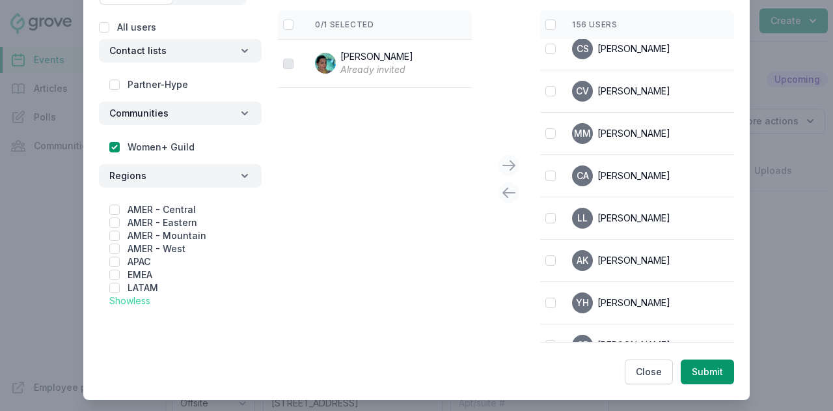
scroll to position [90, 0]
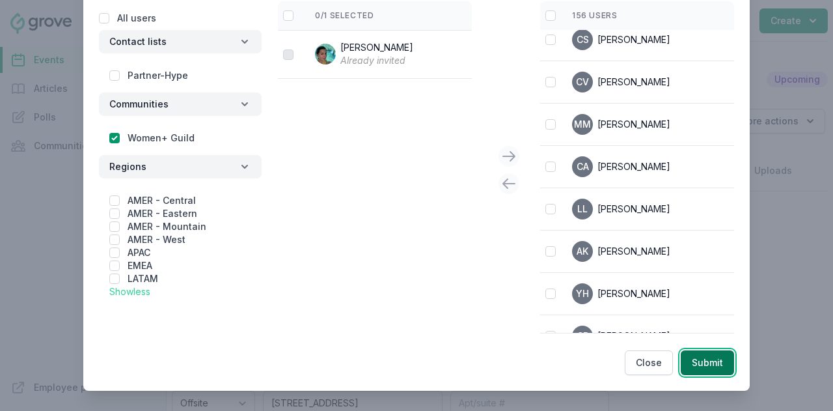
click at [714, 364] on button "Submit" at bounding box center [707, 362] width 53 height 25
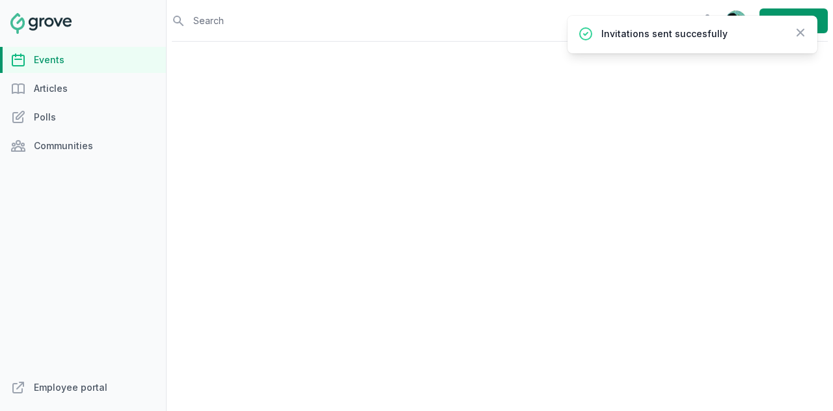
select select "offsite"
select select "6:30 PM"
select select "9:30 PM"
select select "89"
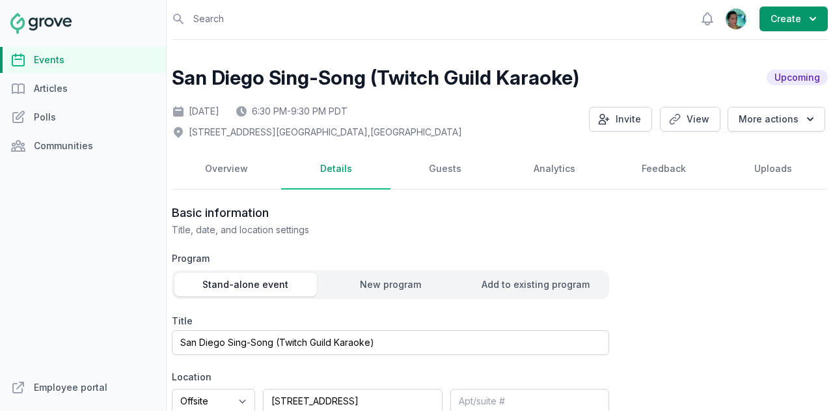
scroll to position [0, 0]
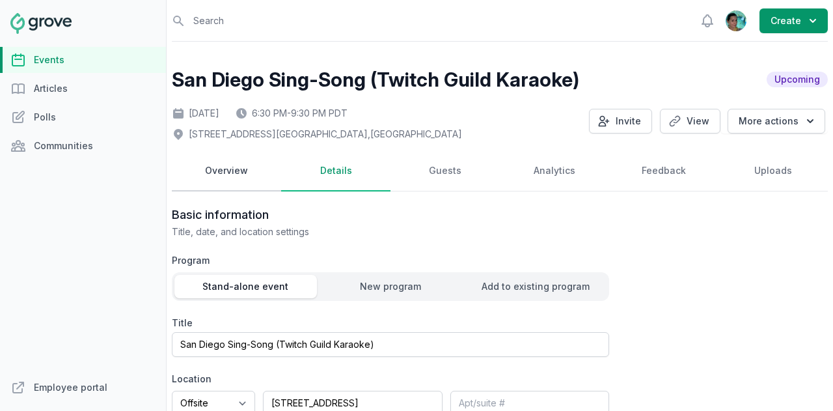
click at [229, 170] on link "Overview" at bounding box center [226, 171] width 109 height 40
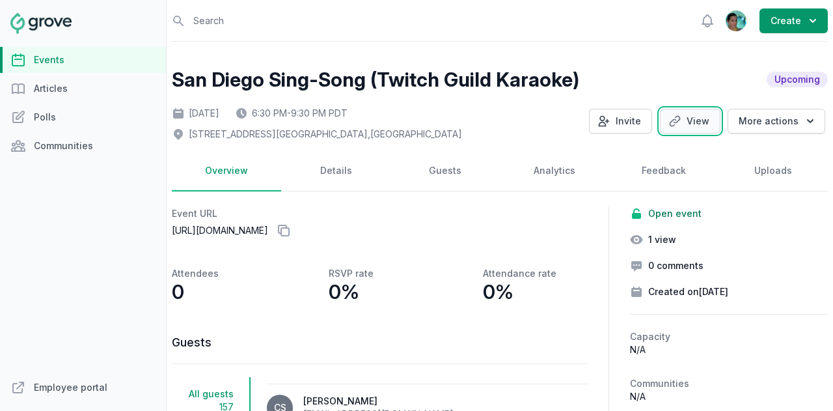
click at [682, 120] on link "View" at bounding box center [690, 121] width 61 height 25
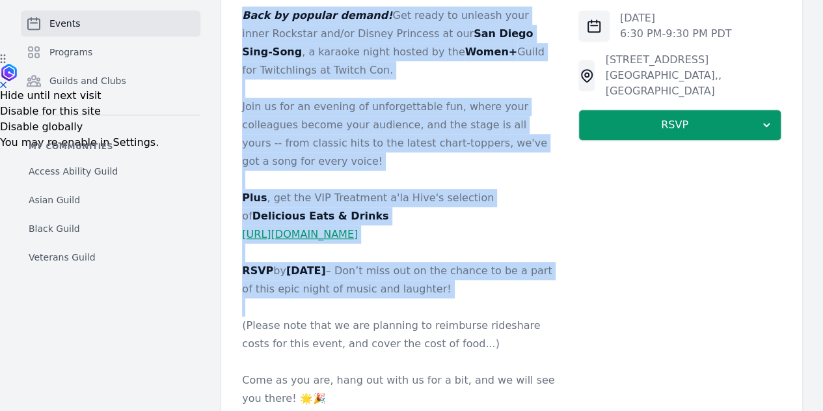
scroll to position [390, 0]
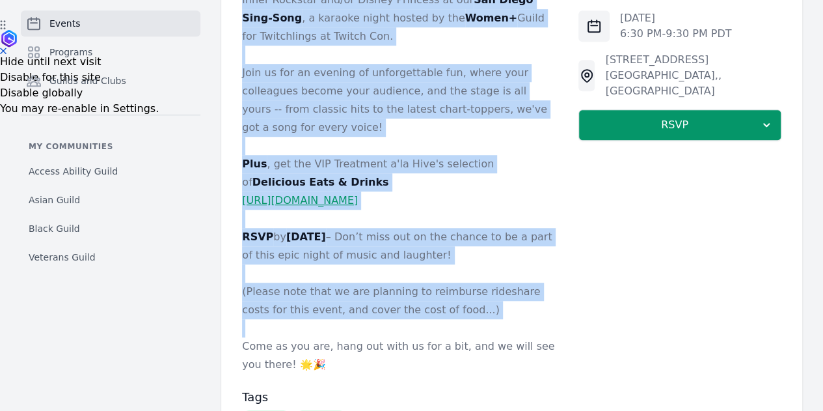
drag, startPoint x: 177, startPoint y: 114, endPoint x: 357, endPoint y: 274, distance: 240.6
click at [357, 274] on div "Back by popular demand! Get ready to unleash your inner Rockstar and/or Disney …" at bounding box center [399, 173] width 315 height 401
copy div "Back by popular demand! Get ready to unleash your inner Rockstar and/or Disney …"
click at [400, 282] on p "(Please note that we are planning to reimburse rideshare costs for this event, …" at bounding box center [399, 300] width 315 height 36
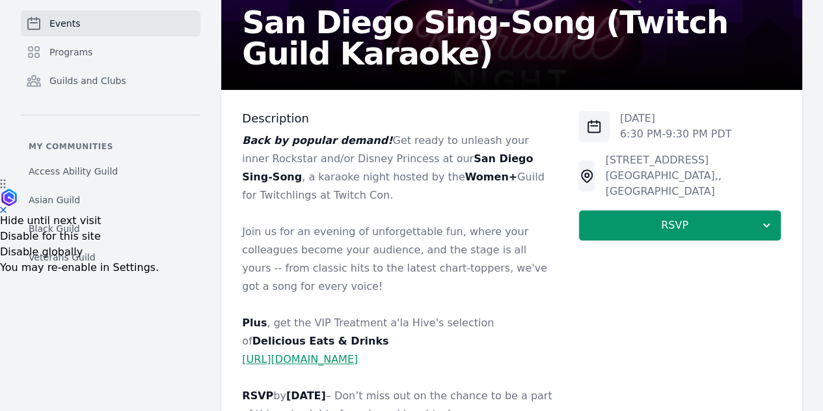
scroll to position [260, 0]
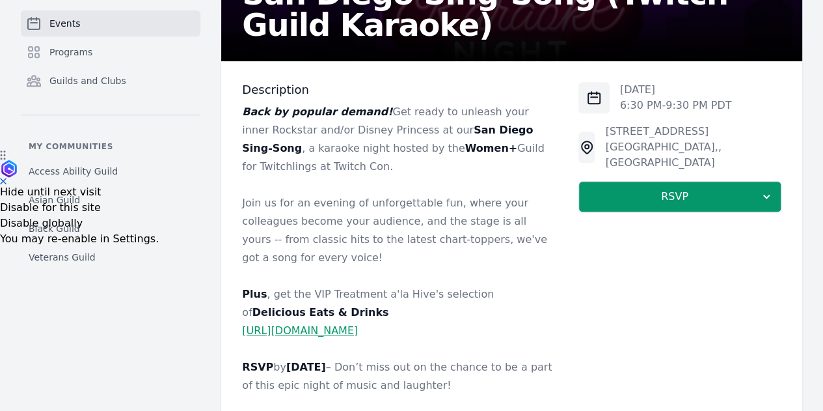
drag, startPoint x: 588, startPoint y: 129, endPoint x: 725, endPoint y: 146, distance: 137.7
click at [725, 146] on div "4428 Convoy Street VIP Room, , San Diego, CA 92111" at bounding box center [693, 147] width 176 height 47
copy span "4428 Convoy Street VIP Room, , San Diego, CA 92111"
